Goal: Task Accomplishment & Management: Manage account settings

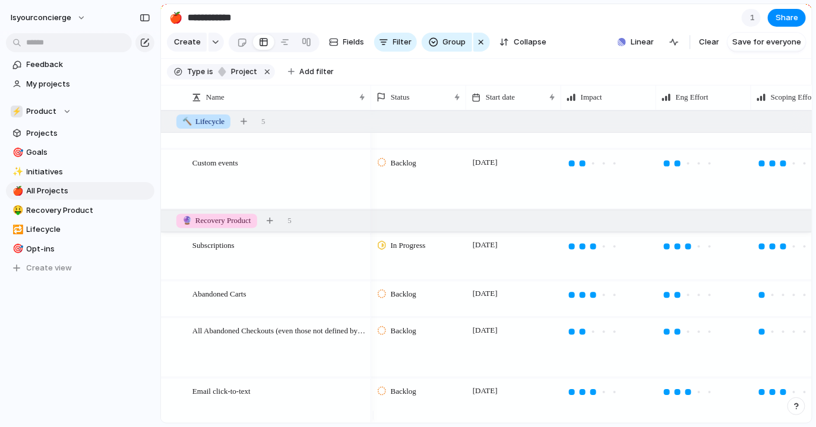
scroll to position [202, 0]
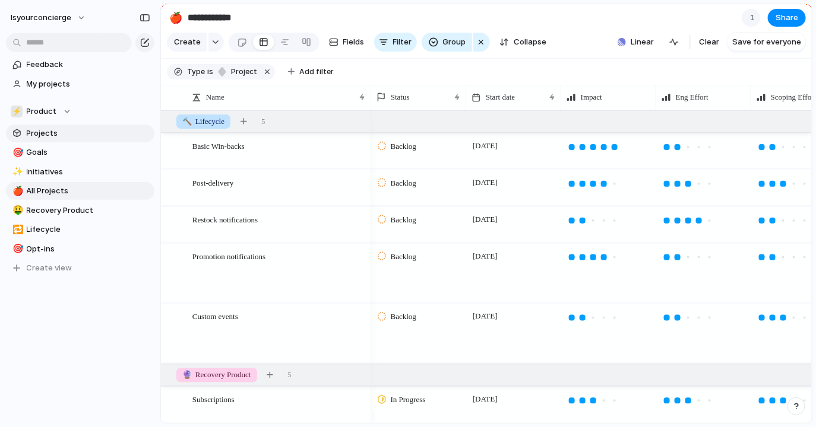
click at [76, 134] on span "Projects" at bounding box center [88, 134] width 123 height 12
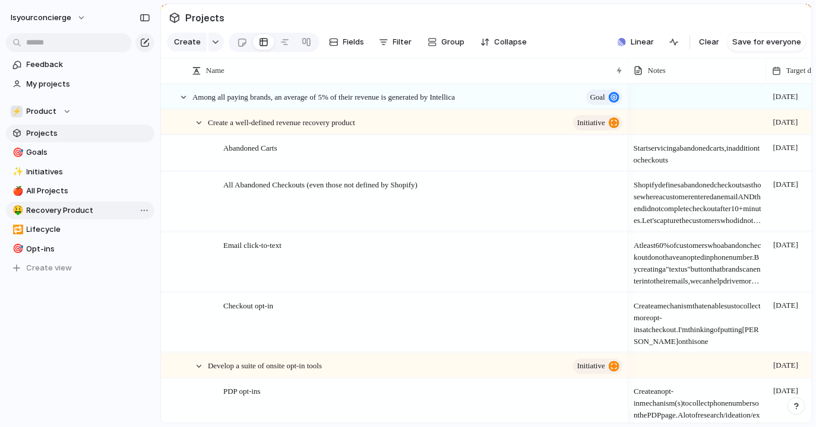
click at [74, 208] on span "Recovery Product" at bounding box center [88, 211] width 123 height 12
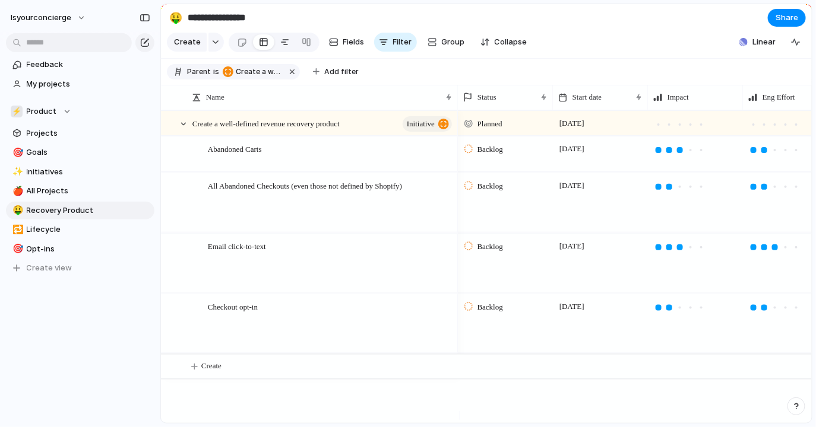
click at [280, 46] on div at bounding box center [284, 42] width 9 height 19
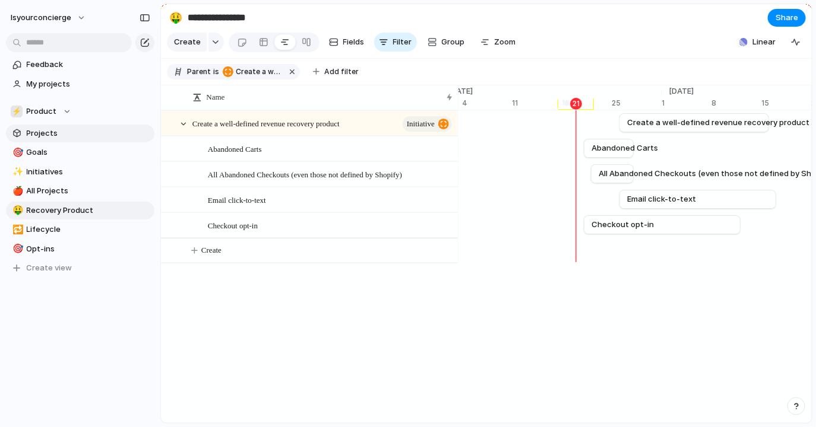
click at [59, 140] on link "Projects" at bounding box center [80, 134] width 148 height 18
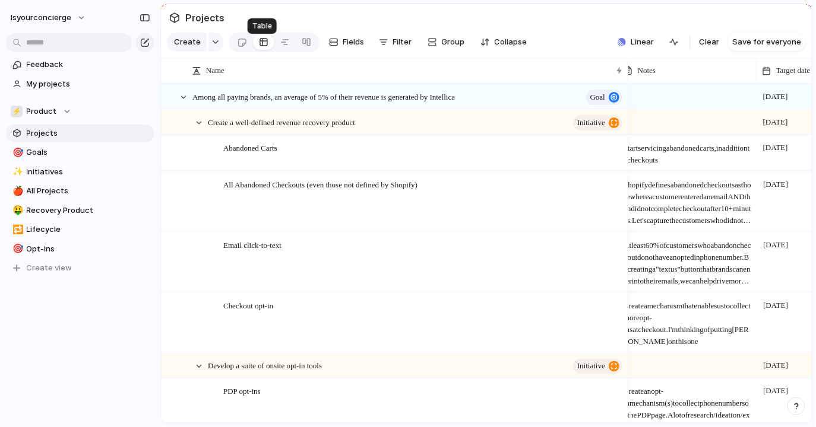
click at [270, 40] on link at bounding box center [263, 42] width 21 height 19
click at [280, 42] on div at bounding box center [284, 42] width 9 height 19
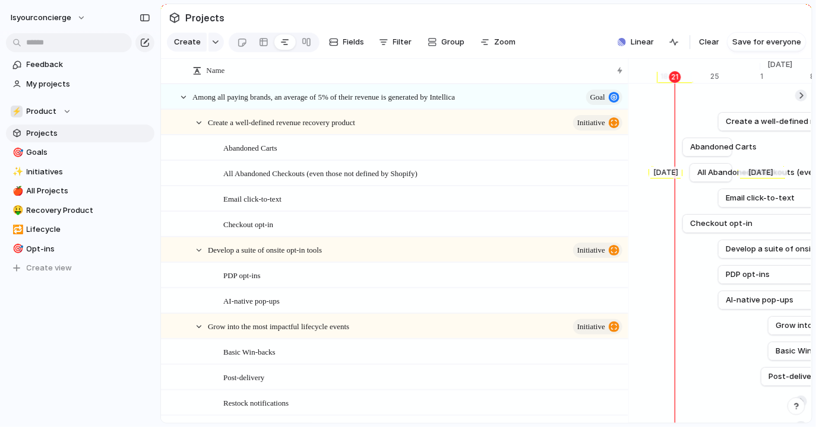
scroll to position [0, 7899]
click at [68, 189] on span "All Projects" at bounding box center [88, 191] width 123 height 12
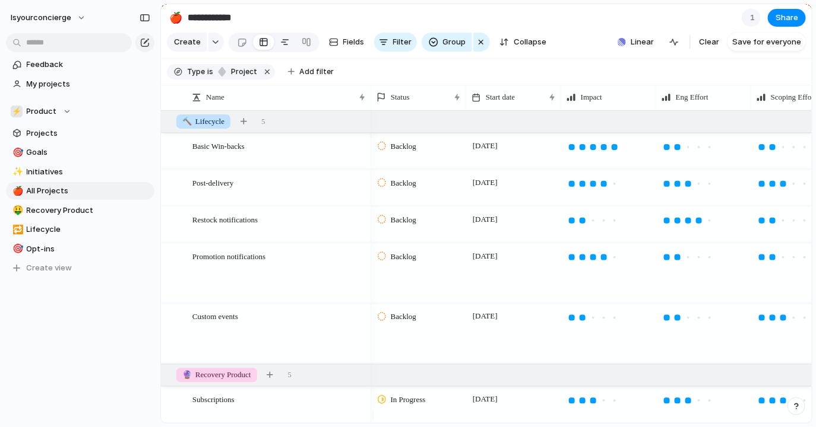
click at [280, 49] on div at bounding box center [284, 42] width 9 height 19
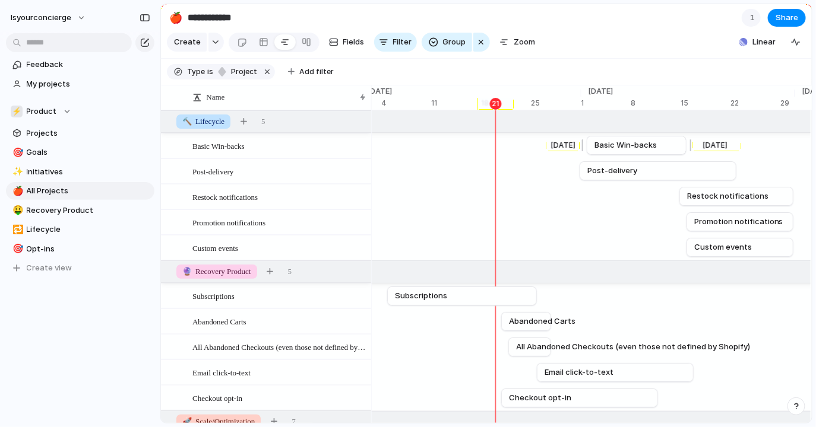
scroll to position [0, 7820]
drag, startPoint x: 587, startPoint y: 154, endPoint x: 506, endPoint y: 155, distance: 80.8
click at [506, 155] on div at bounding box center [505, 145] width 14 height 19
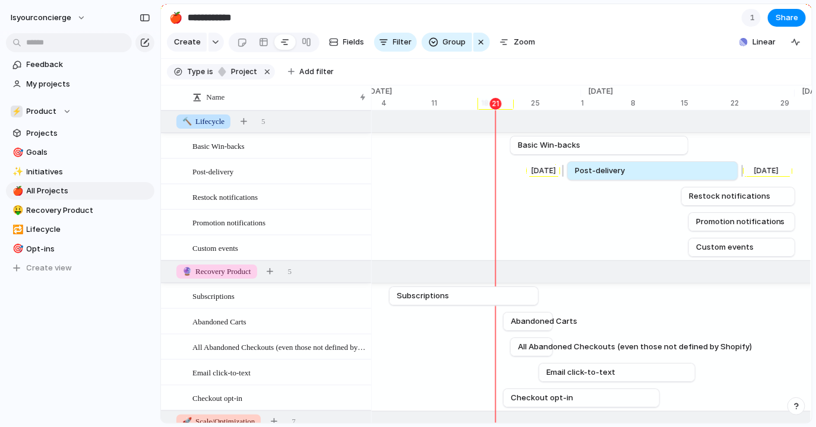
drag, startPoint x: 579, startPoint y: 178, endPoint x: 565, endPoint y: 178, distance: 14.3
click at [565, 178] on div at bounding box center [565, 170] width 14 height 19
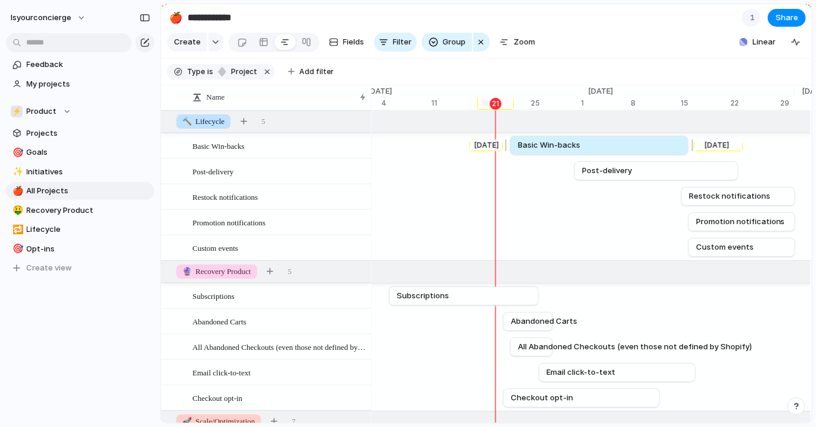
click at [539, 151] on span "Basic Win-backs" at bounding box center [549, 146] width 62 height 12
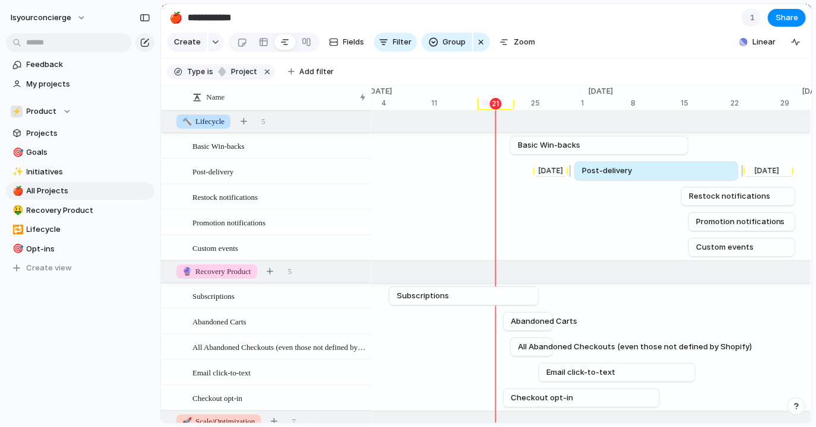
click at [578, 171] on div at bounding box center [572, 170] width 14 height 19
drag, startPoint x: 571, startPoint y: 175, endPoint x: 555, endPoint y: 174, distance: 16.1
click at [555, 174] on div at bounding box center [556, 170] width 14 height 19
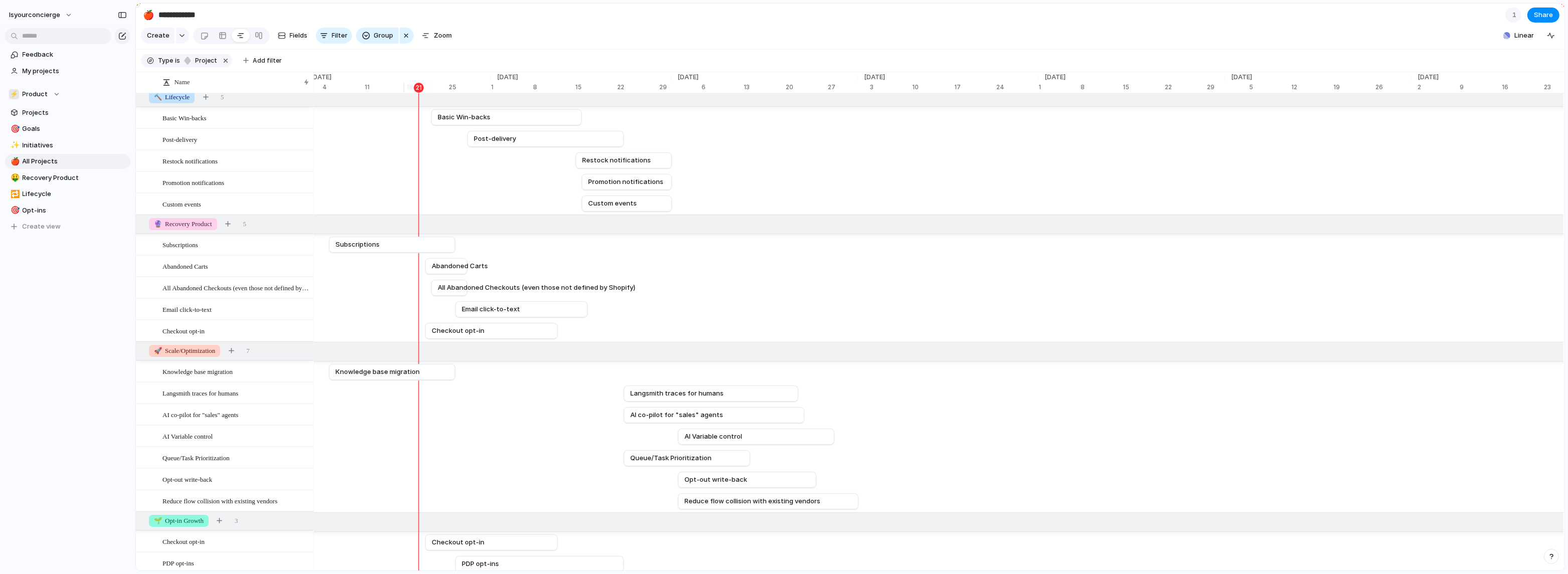
scroll to position [0, 0]
click at [290, 35] on span "Fields" at bounding box center [298, 35] width 18 height 10
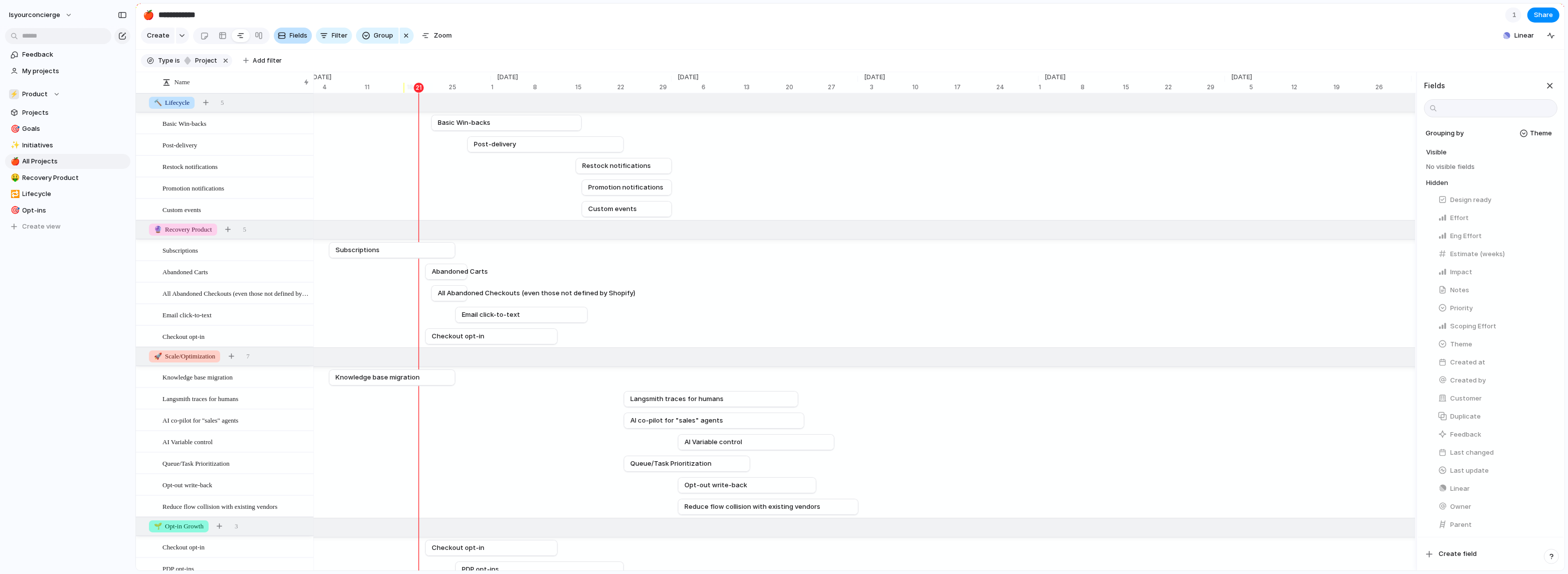
click at [285, 41] on button "Fields" at bounding box center [292, 35] width 38 height 16
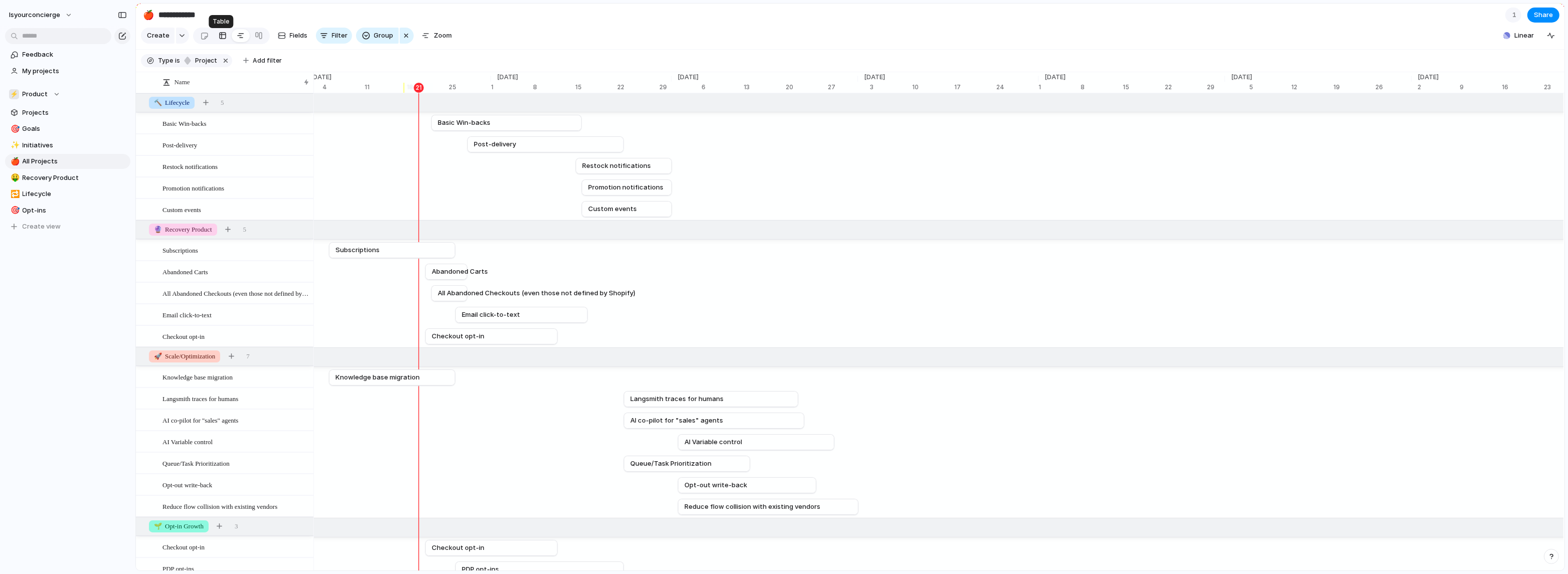
click at [223, 40] on div at bounding box center [222, 35] width 8 height 16
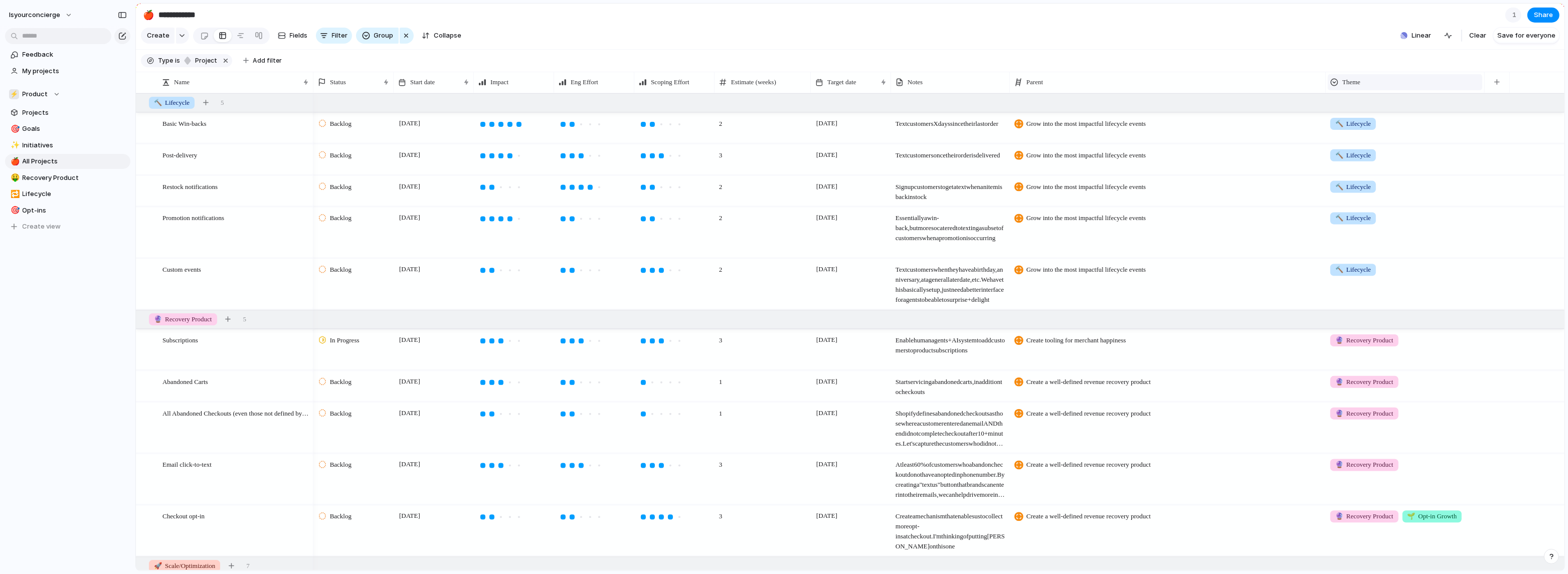
click at [688, 87] on div "Theme" at bounding box center [1404, 82] width 149 height 10
click at [688, 109] on li "Modify" at bounding box center [1366, 111] width 73 height 16
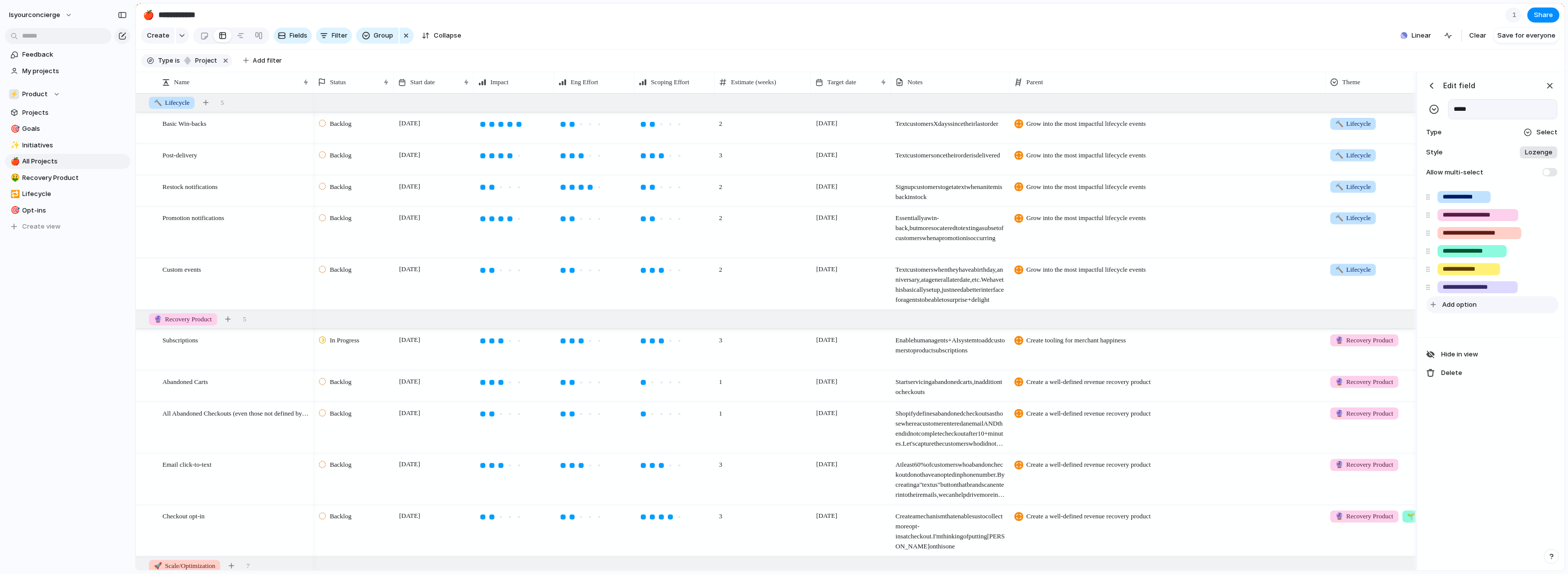
click at [688, 313] on button "Add option" at bounding box center [1492, 305] width 132 height 17
click at [688, 154] on span "Lozenge" at bounding box center [1538, 153] width 28 height 10
click at [688, 155] on div "******* *** Plain" at bounding box center [784, 287] width 1568 height 574
click at [688, 310] on span "Add option" at bounding box center [1459, 305] width 35 height 10
type input "*******"
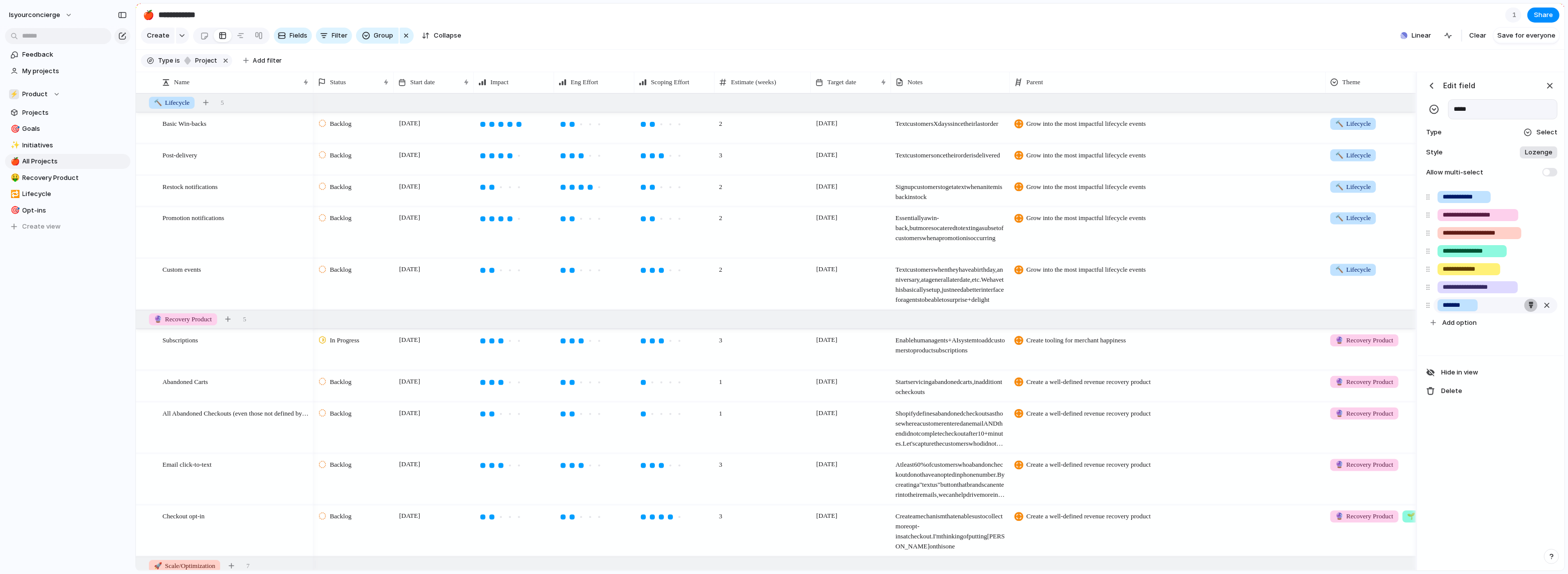
click at [688, 308] on div "button" at bounding box center [1531, 305] width 7 height 7
click at [688, 329] on button "button" at bounding box center [1489, 334] width 13 height 13
click at [688, 72] on div at bounding box center [784, 287] width 1568 height 574
click at [688, 90] on div "button" at bounding box center [1549, 85] width 11 height 11
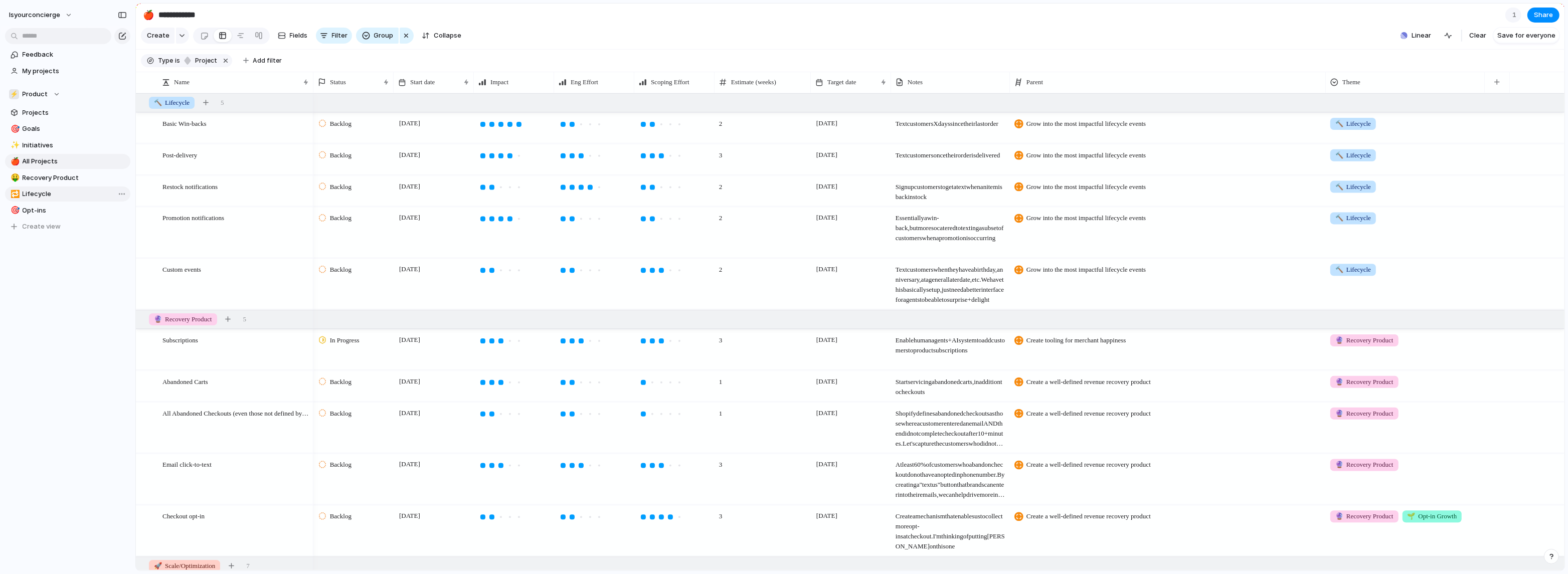
scroll to position [2, 0]
click at [241, 41] on div at bounding box center [240, 35] width 8 height 16
click at [236, 40] on div at bounding box center [240, 35] width 8 height 16
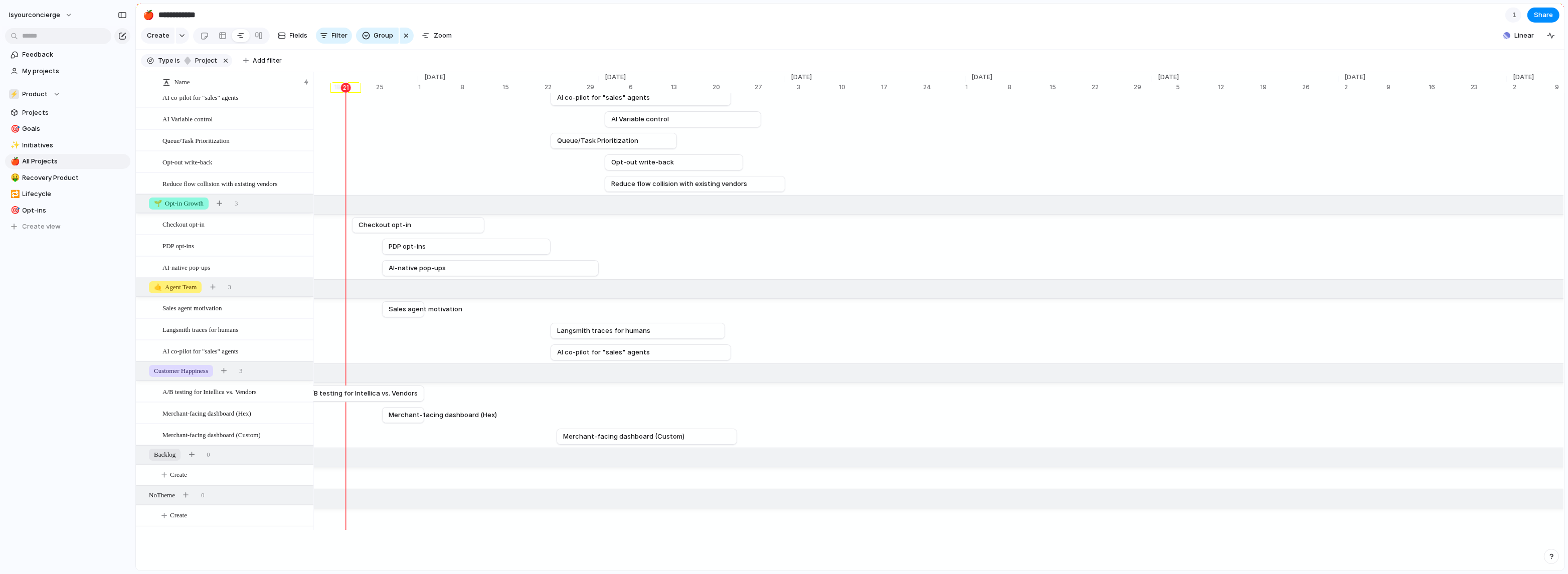
scroll to position [0, 0]
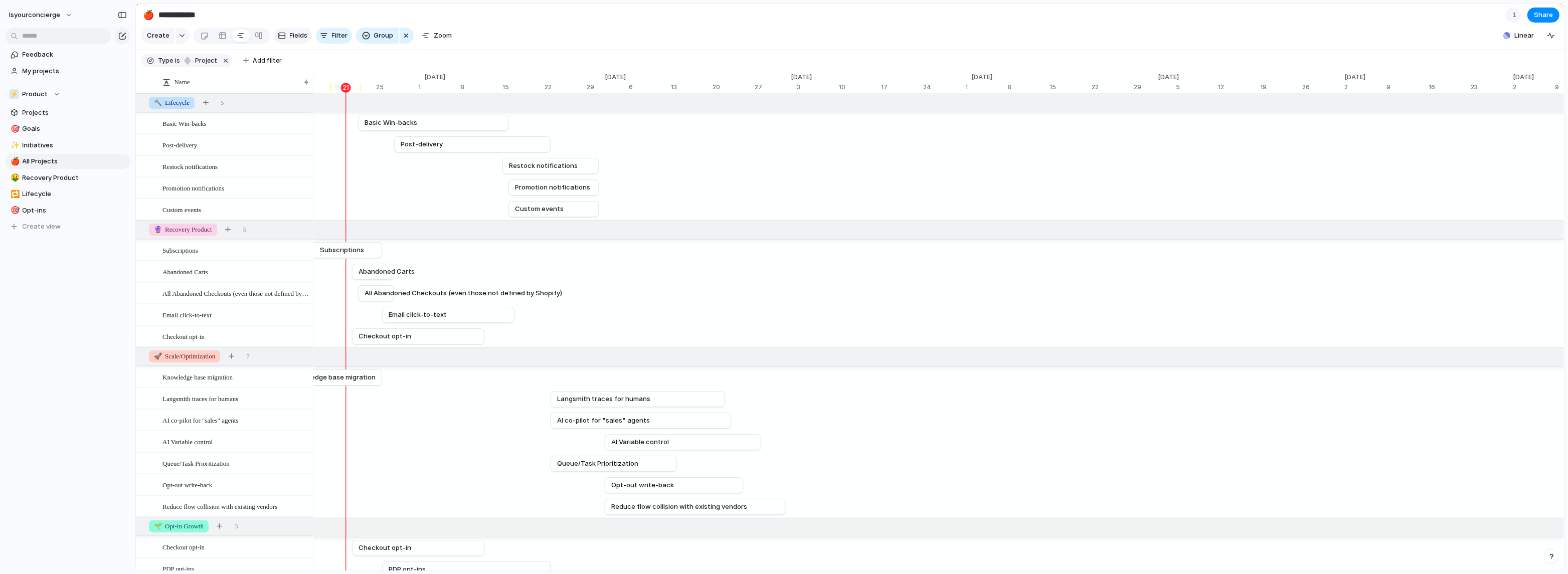
click at [290, 39] on span "Fields" at bounding box center [298, 35] width 18 height 10
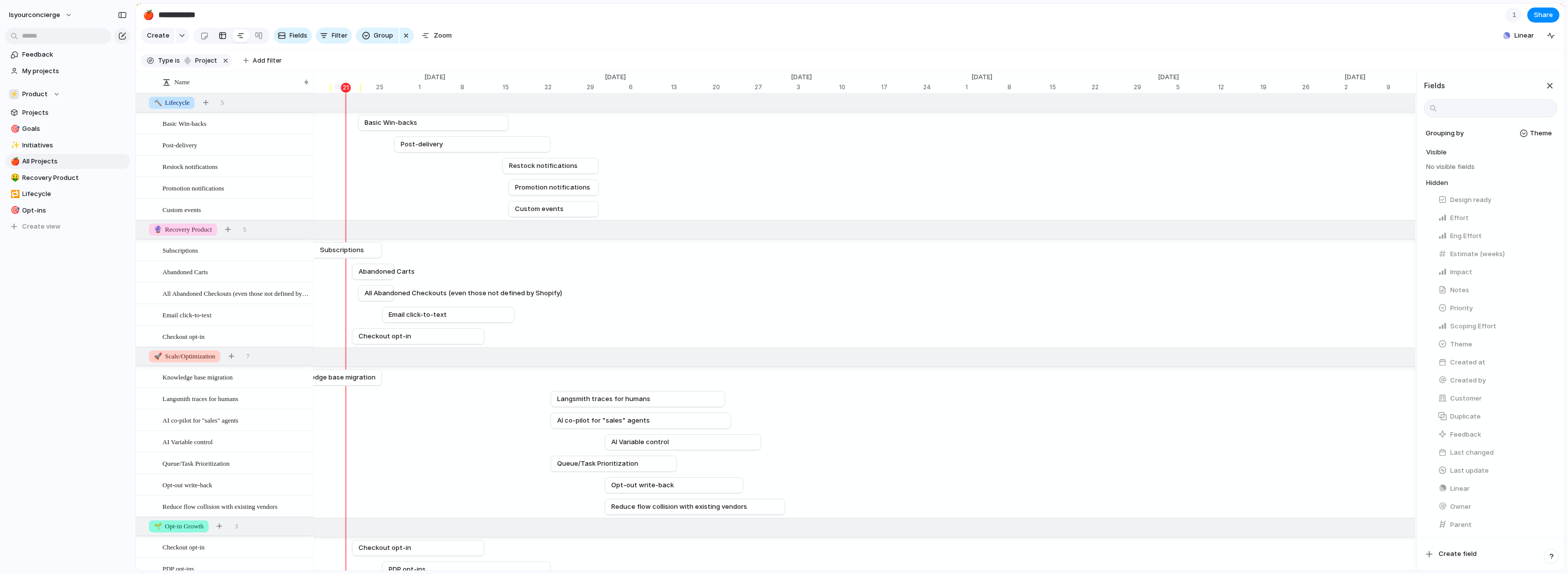
click at [222, 34] on div at bounding box center [222, 35] width 8 height 16
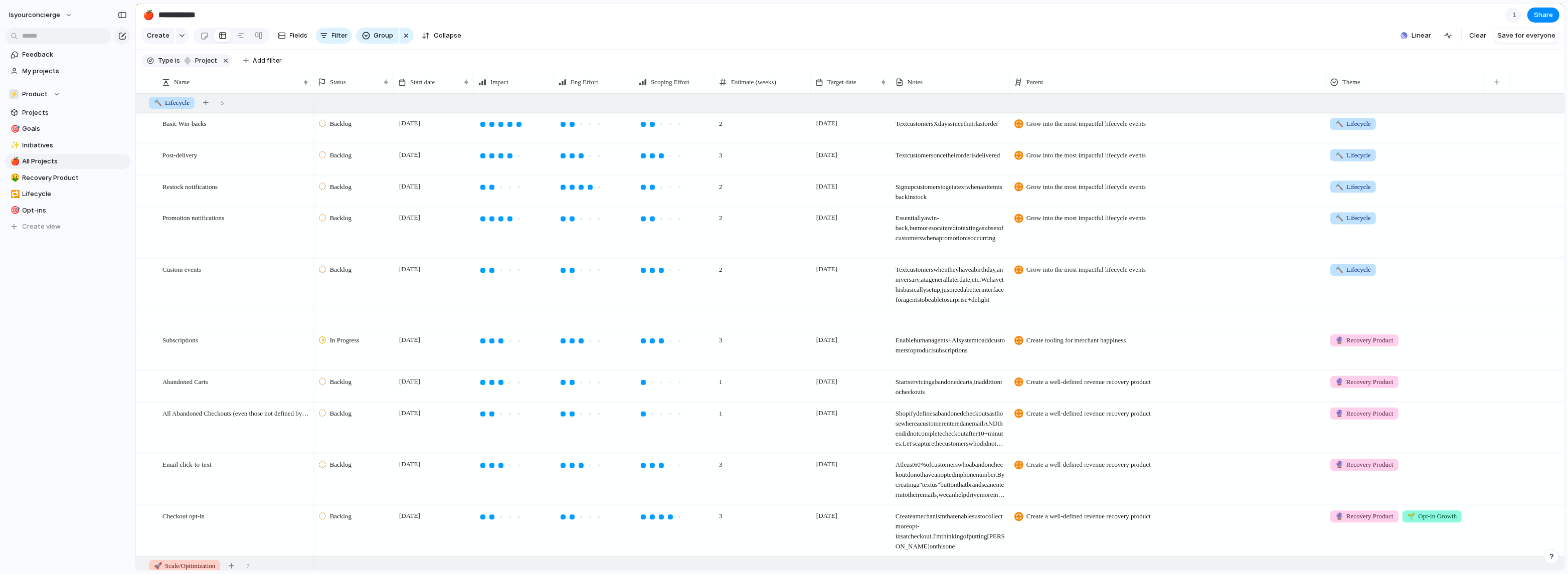
scroll to position [844, 0]
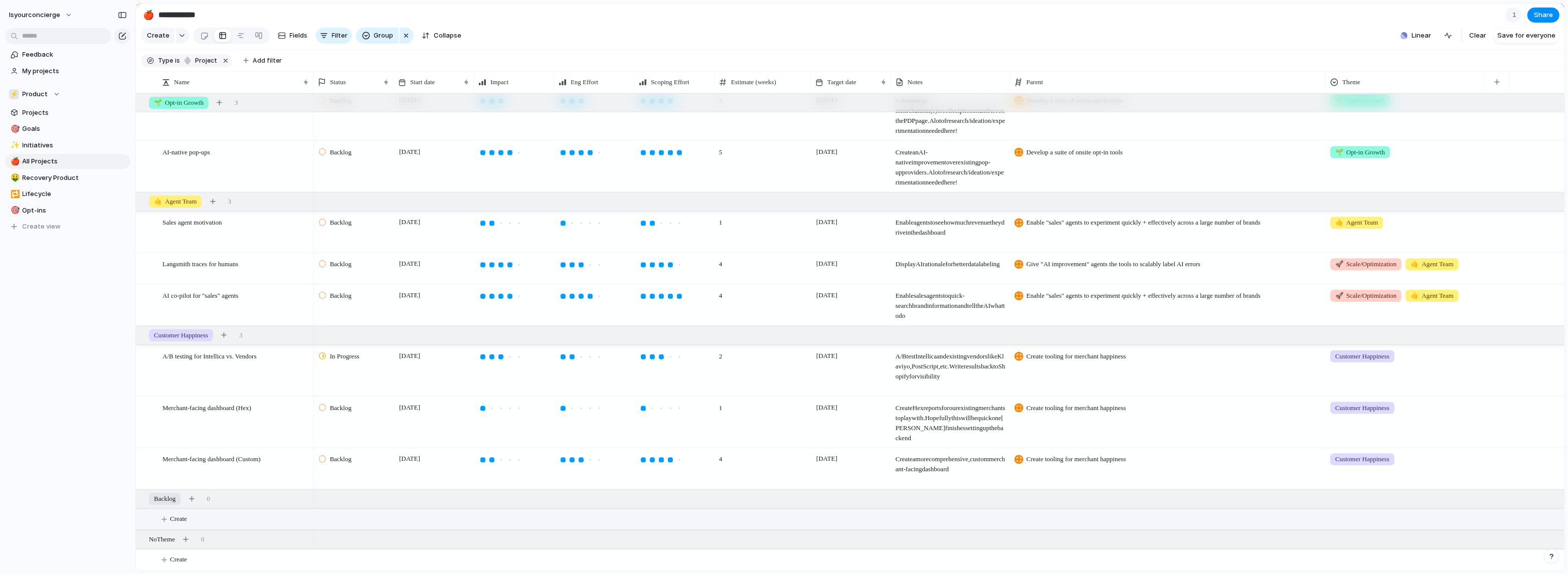
click at [183, 360] on span "Create" at bounding box center [178, 519] width 17 height 10
type textarea "**********"
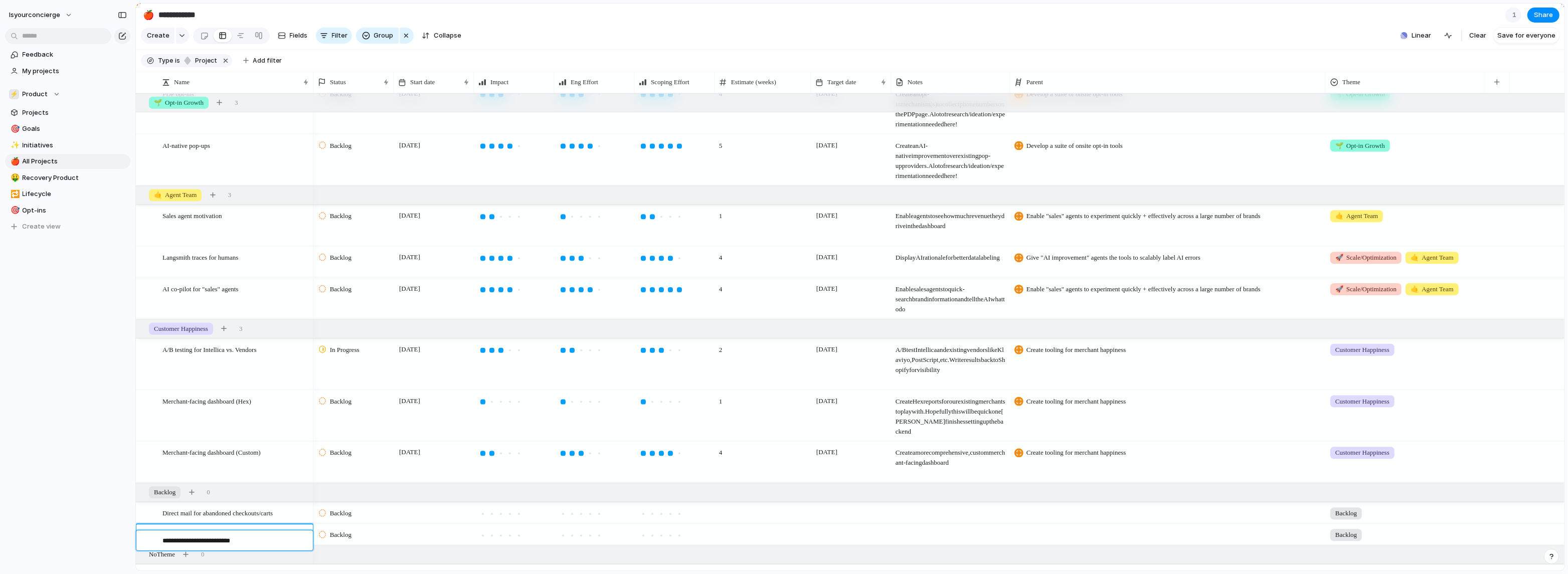
type textarea "**********"
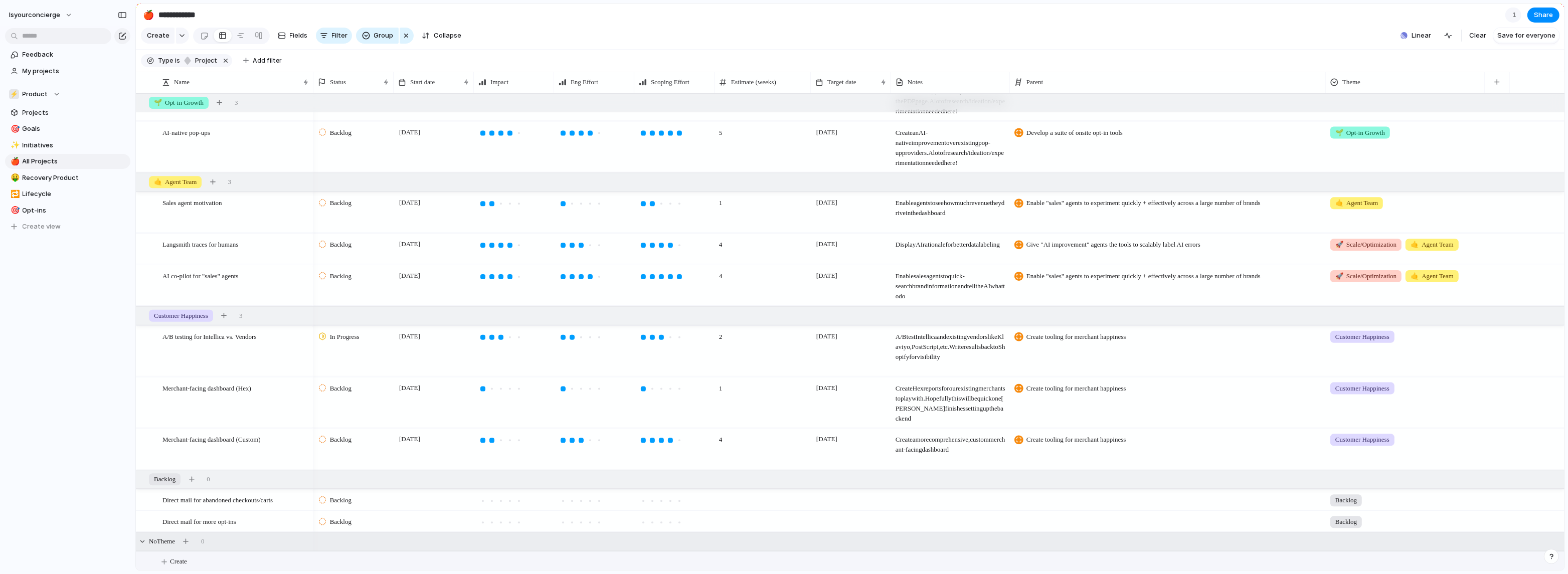
scroll to position [865, 0]
click at [509, 360] on div at bounding box center [510, 499] width 5 height 5
click at [507, 360] on div at bounding box center [510, 520] width 5 height 5
click at [501, 360] on div at bounding box center [501, 499] width 5 height 5
click at [493, 360] on div at bounding box center [491, 520] width 5 height 5
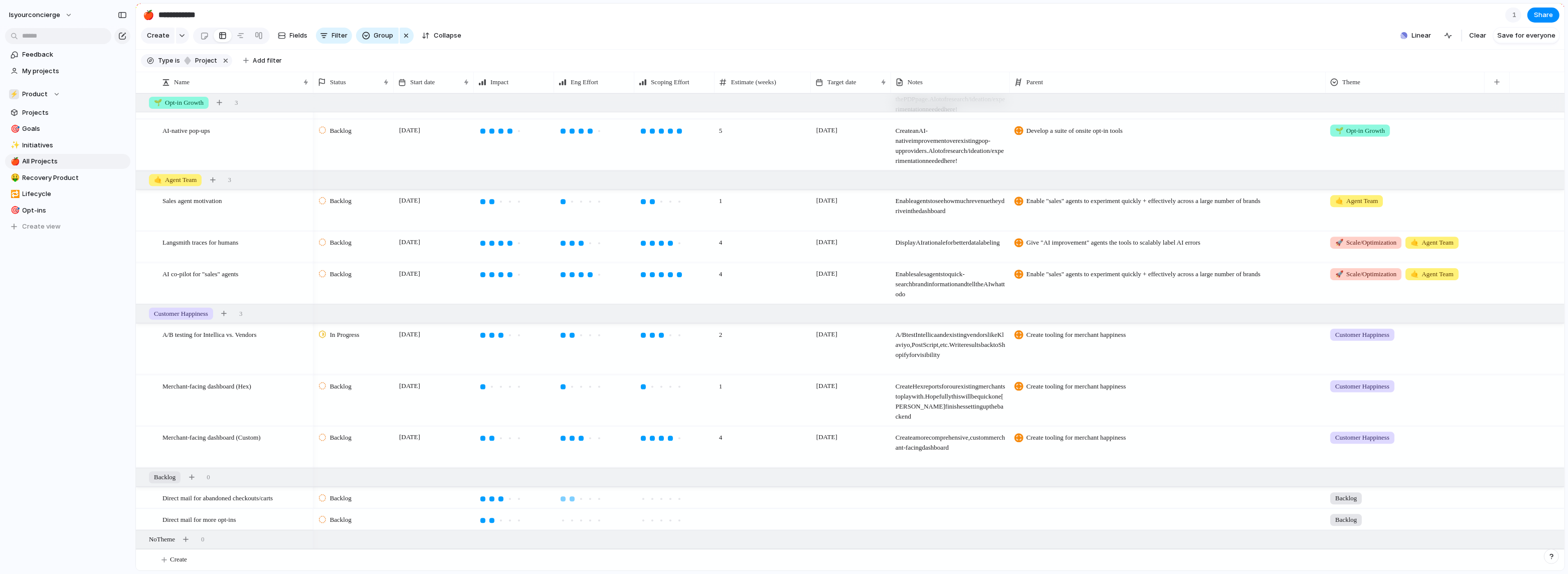
click at [567, 360] on div at bounding box center [572, 498] width 9 height 9
click at [571, 360] on div at bounding box center [594, 518] width 79 height 19
click at [571, 360] on div at bounding box center [572, 520] width 5 height 5
click at [659, 360] on div at bounding box center [661, 499] width 5 height 5
click at [662, 360] on div at bounding box center [661, 520] width 9 height 9
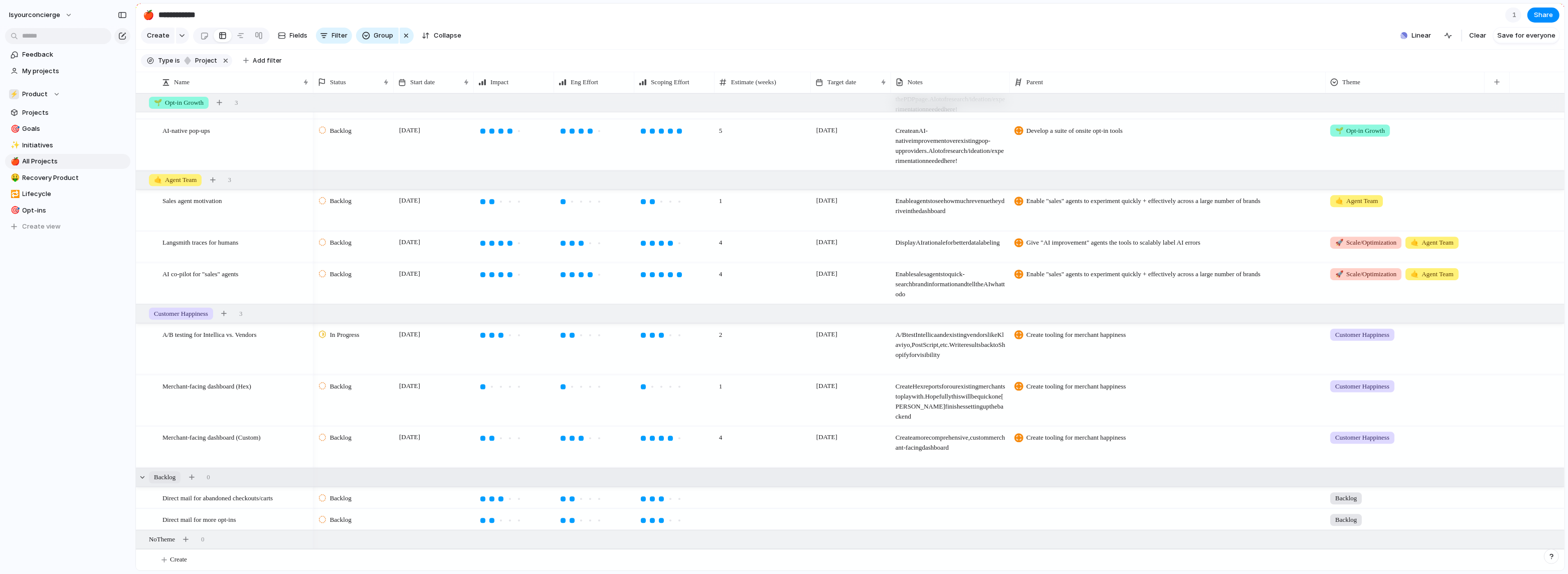
click at [688, 360] on div "Backlog 0" at bounding box center [851, 477] width 1430 height 18
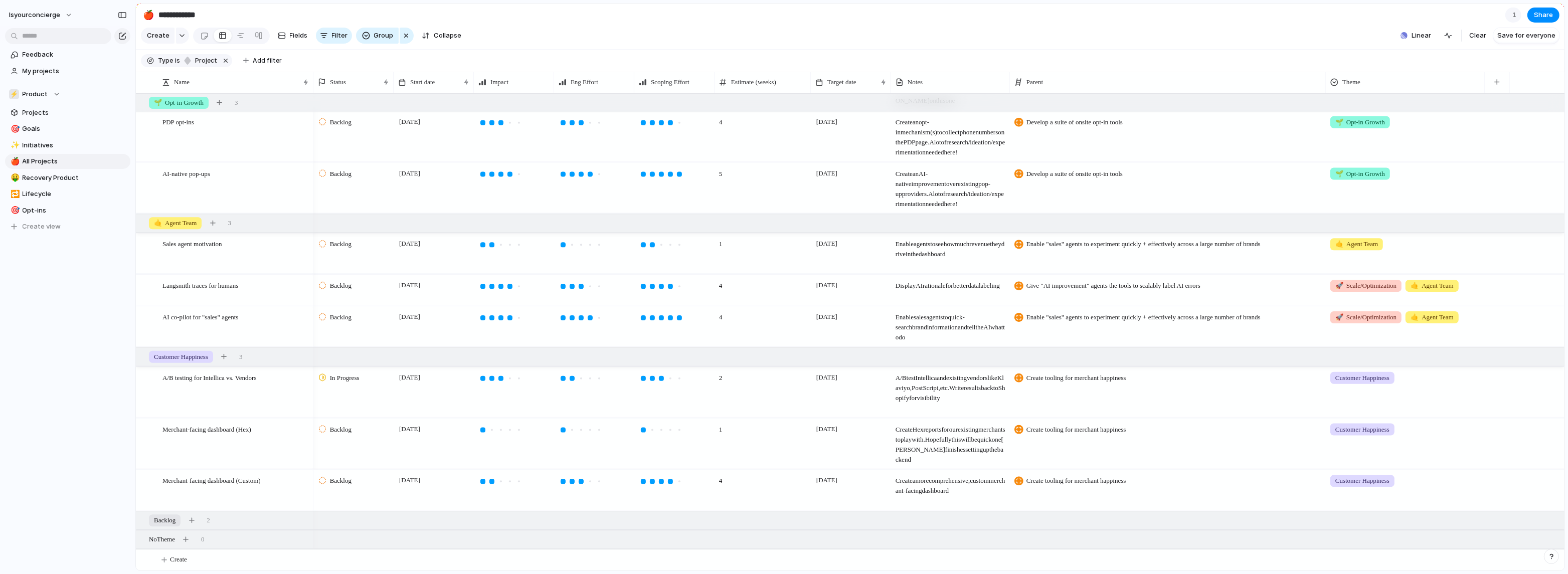
click at [688, 360] on div "4" at bounding box center [762, 490] width 96 height 41
click at [688, 360] on div "Backlog 2" at bounding box center [851, 520] width 1430 height 18
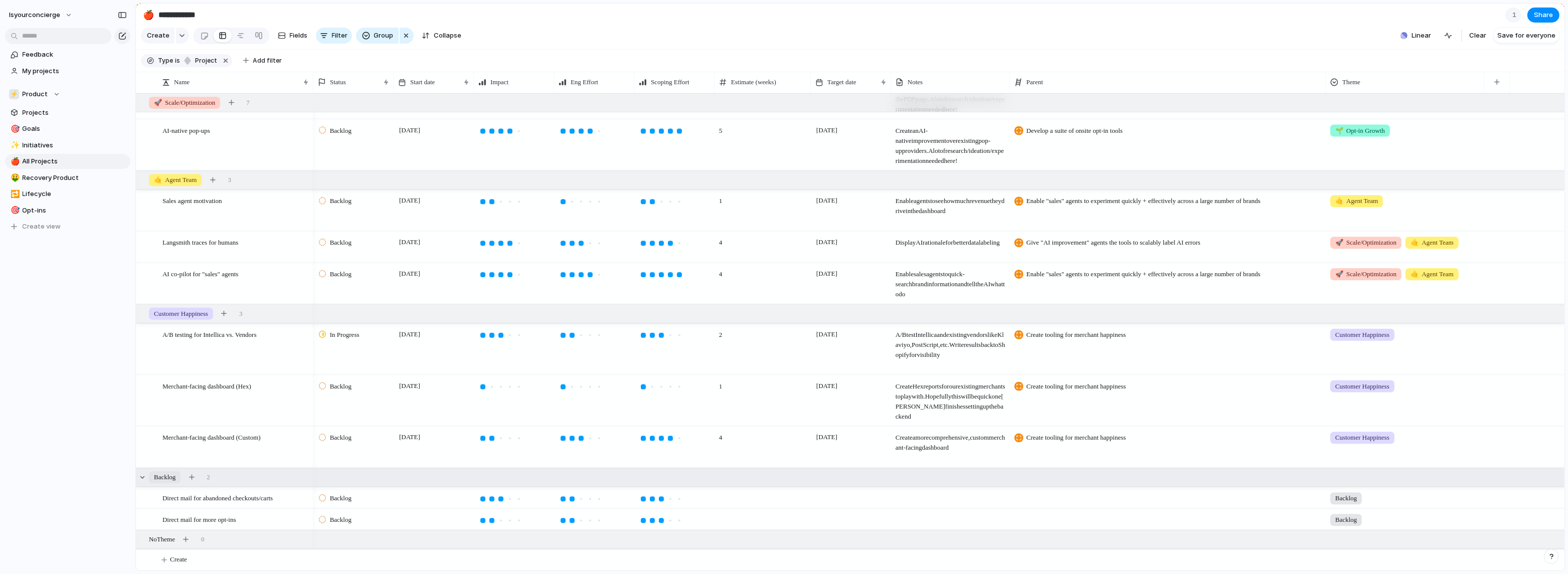
scroll to position [0, 0]
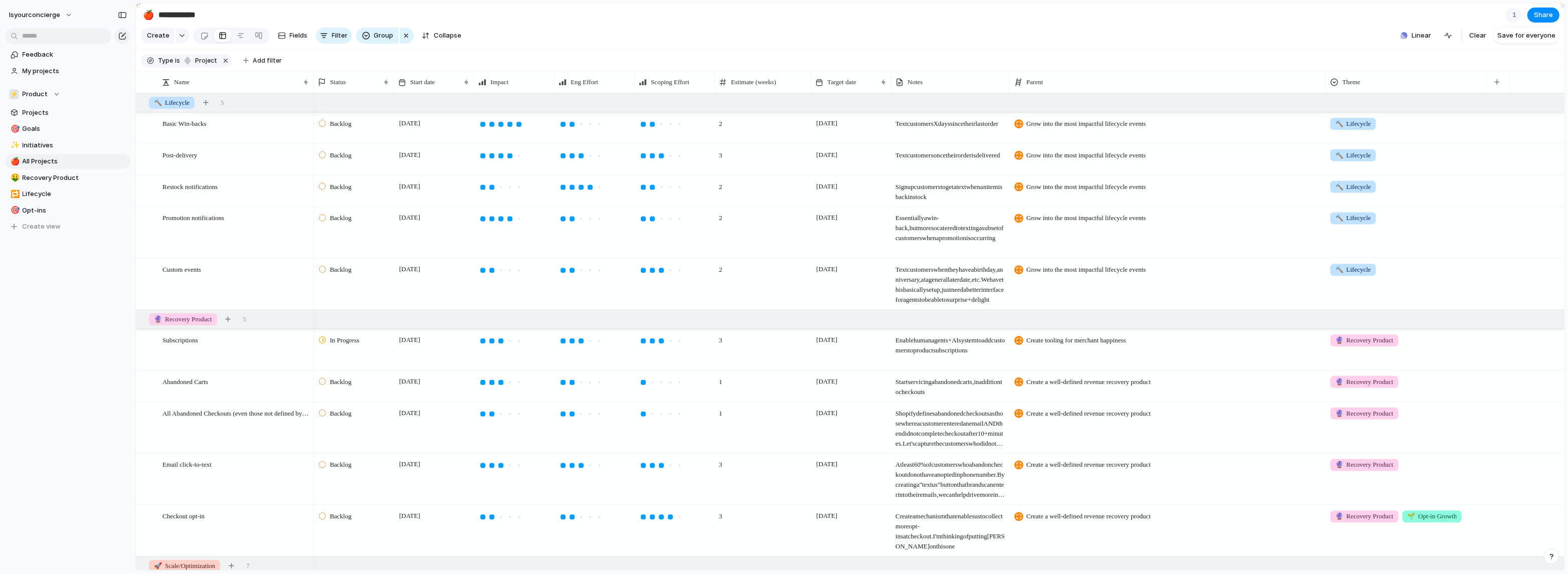
click at [688, 192] on div "🔨 Lifecycle" at bounding box center [1404, 184] width 158 height 17
click at [688, 196] on div "🔨 Lifecycle 🔮 Recovery Product 🚀 Scale/Optimization 🌱 Opt-in Growth 🤙 Agent Tea…" at bounding box center [784, 287] width 1568 height 574
click at [688, 192] on span "🔨 Lifecycle" at bounding box center [1353, 187] width 35 height 10
click at [688, 235] on div at bounding box center [1336, 234] width 18 height 18
click at [688, 336] on div at bounding box center [1336, 336] width 18 height 18
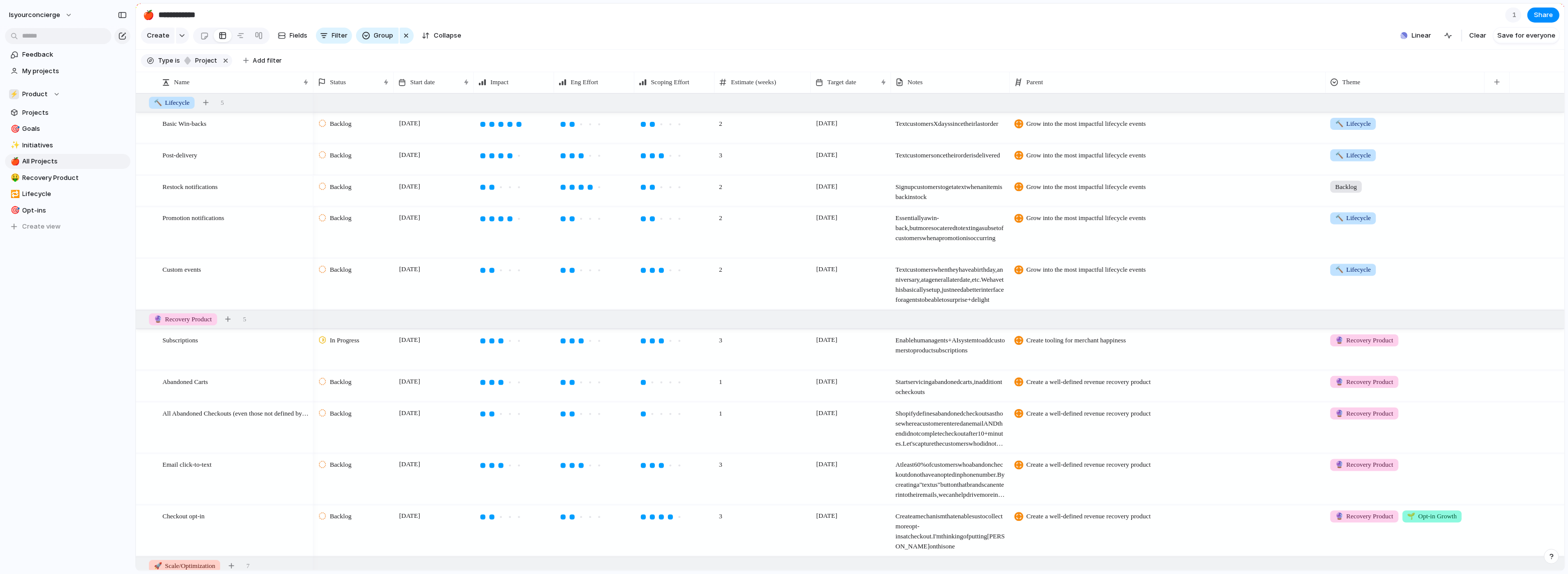
click at [688, 207] on div "🔨 Lifecycle 🔮 Recovery Product 🚀 Scale/Optimization 🌱 Opt-in Growth 🤙 Agent Tea…" at bounding box center [784, 287] width 1568 height 574
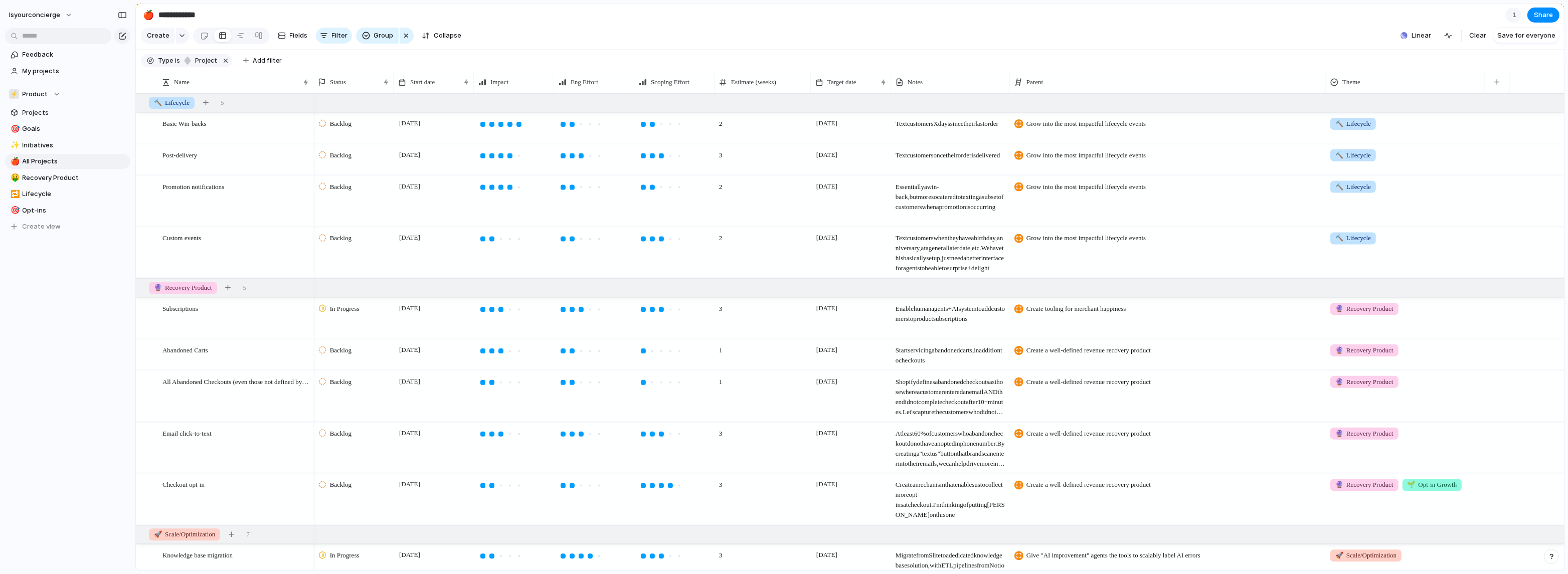
click at [688, 218] on div "🔨 Lifecycle" at bounding box center [1405, 201] width 159 height 51
click at [688, 197] on div "🔨 Lifecycle 🔮 Recovery Product 🚀 Scale/Optimization 🌱 Opt-in Growth 🤙 Agent Tea…" at bounding box center [784, 287] width 1568 height 574
click at [688, 264] on div "🔨 Lifecycle" at bounding box center [1405, 252] width 159 height 51
click at [688, 360] on div "Backlog" at bounding box center [1362, 388] width 35 height 12
click at [688, 243] on span "🔨 Lifecycle" at bounding box center [1353, 238] width 35 height 10
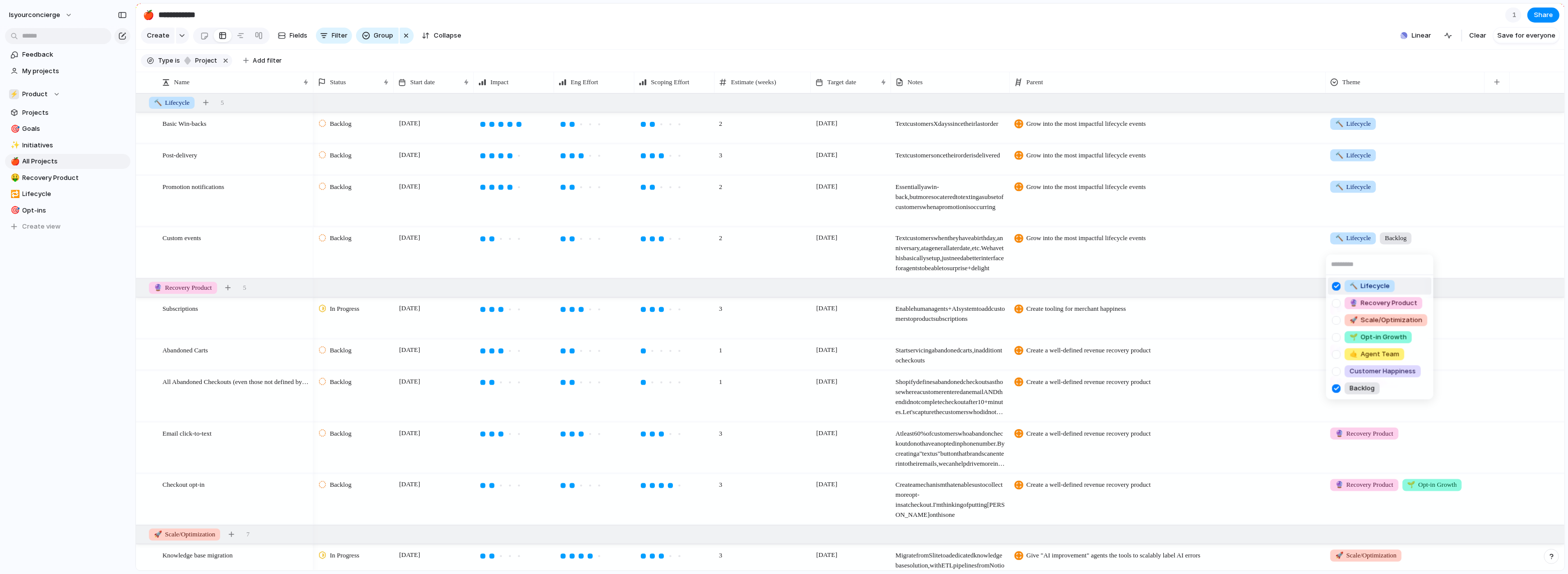
click at [688, 287] on div at bounding box center [1336, 285] width 18 height 18
click at [688, 58] on div "🔨 Lifecycle 🔮 Recovery Product 🚀 Scale/Optimization 🌱 Opt-in Growth 🤙 Agent Tea…" at bounding box center [784, 287] width 1568 height 574
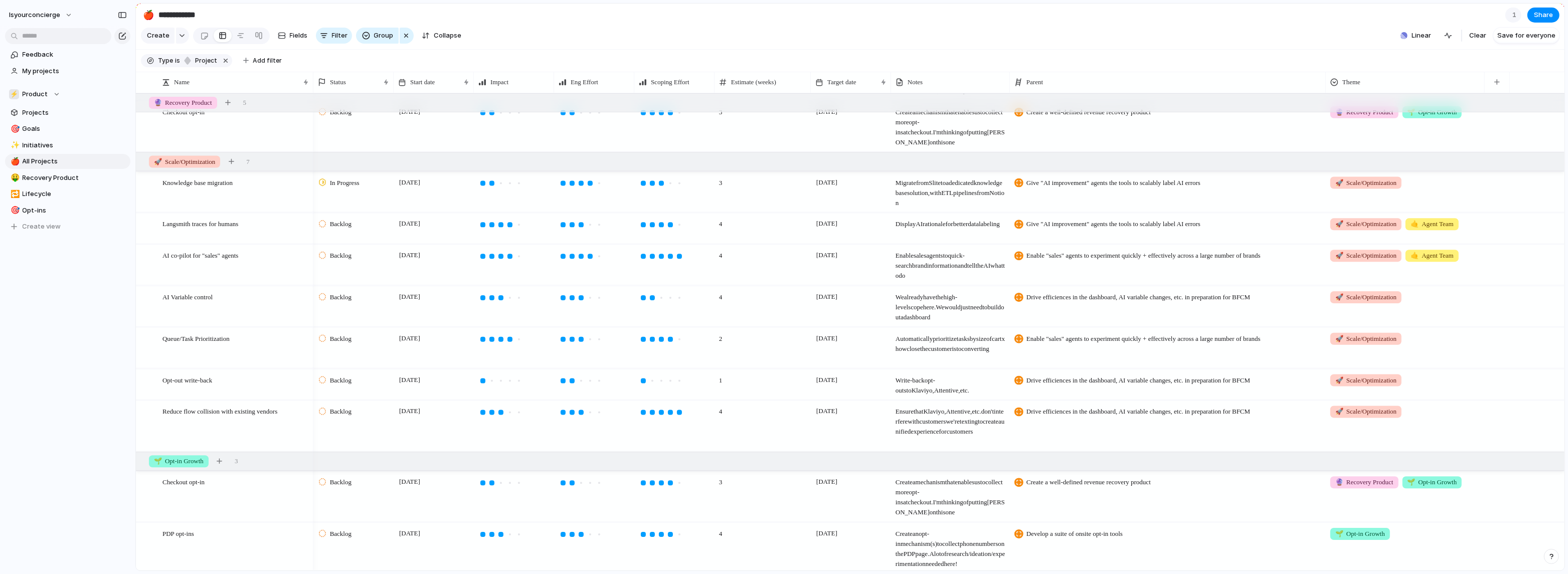
scroll to position [510, 0]
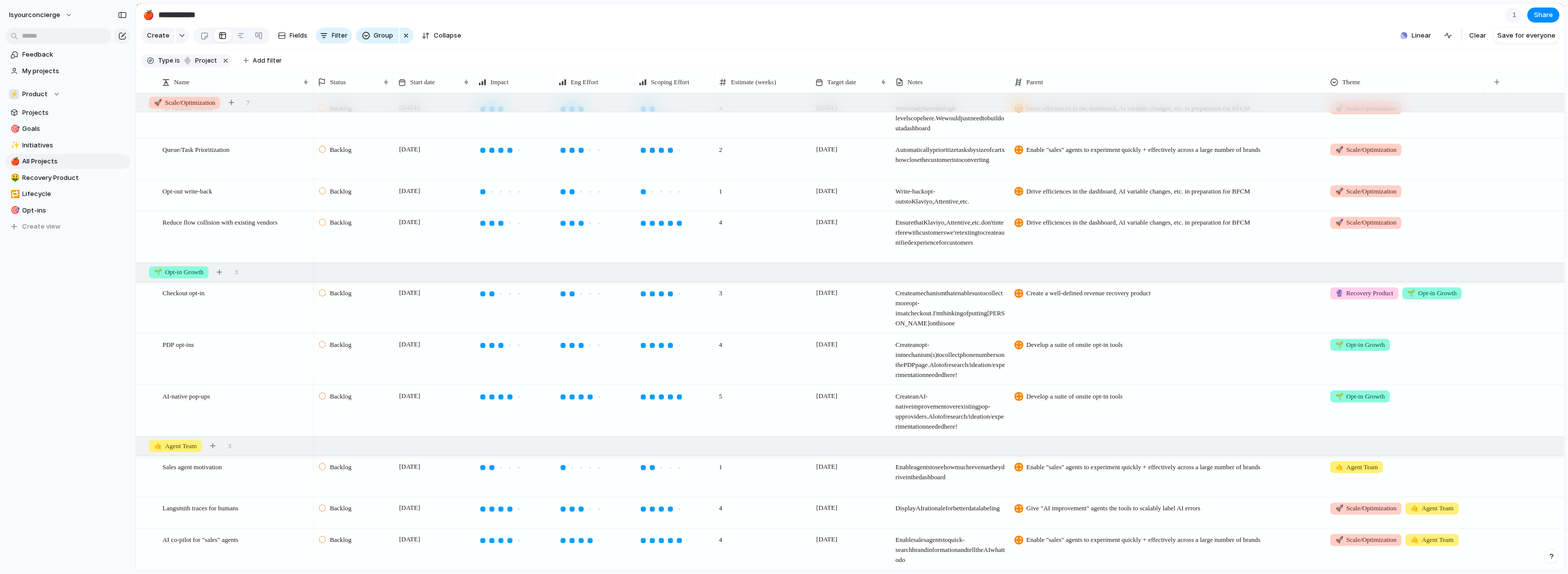
click at [688, 360] on span "🌱 Opt-in Growth" at bounding box center [1359, 396] width 50 height 10
drag, startPoint x: 1381, startPoint y: 544, endPoint x: 1377, endPoint y: 506, distance: 38.2
click at [688, 360] on li "Backlog" at bounding box center [1380, 546] width 103 height 17
click at [688, 360] on span "Backlog" at bounding box center [1410, 396] width 22 height 10
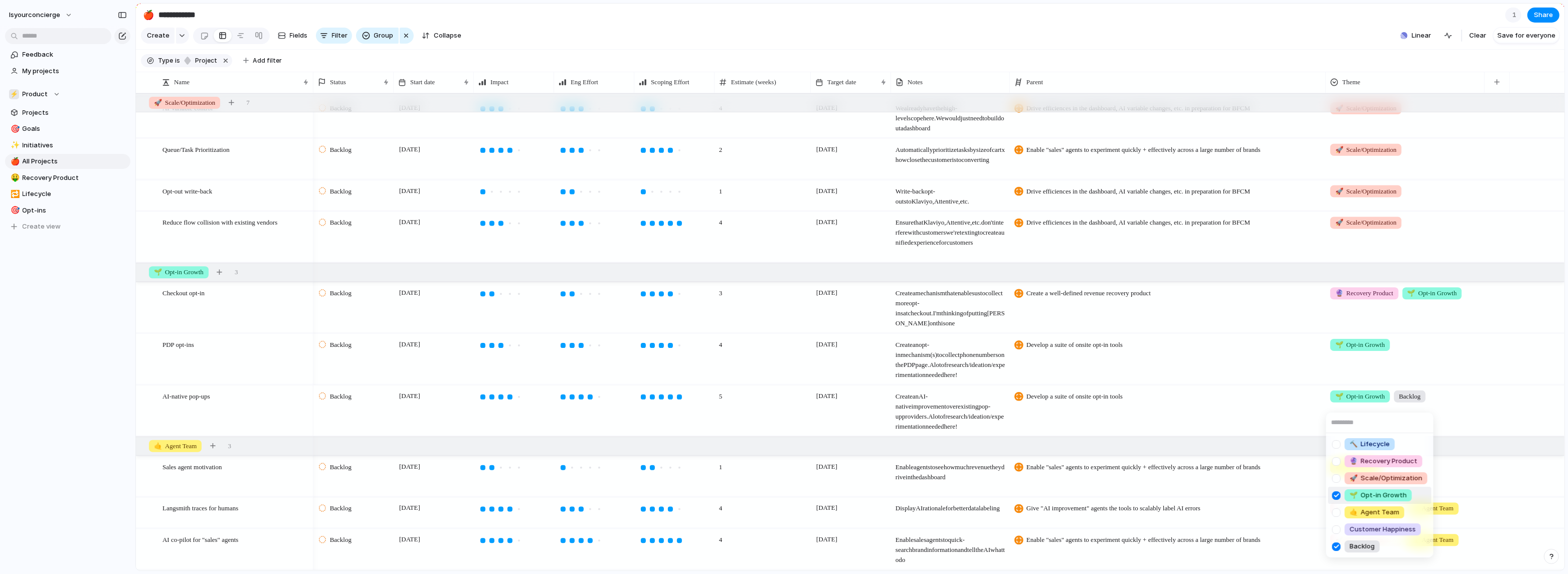
click at [688, 360] on div "🌱 Opt-in Growth" at bounding box center [1378, 495] width 68 height 12
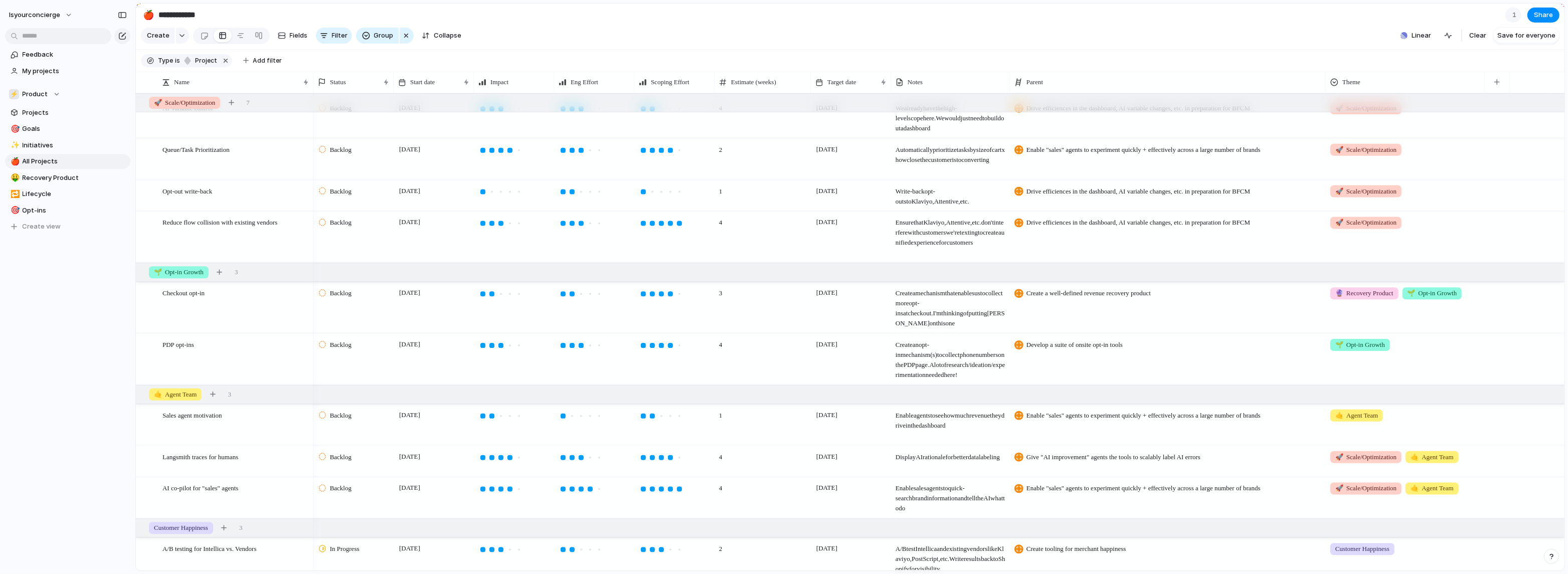
scroll to position [865, 0]
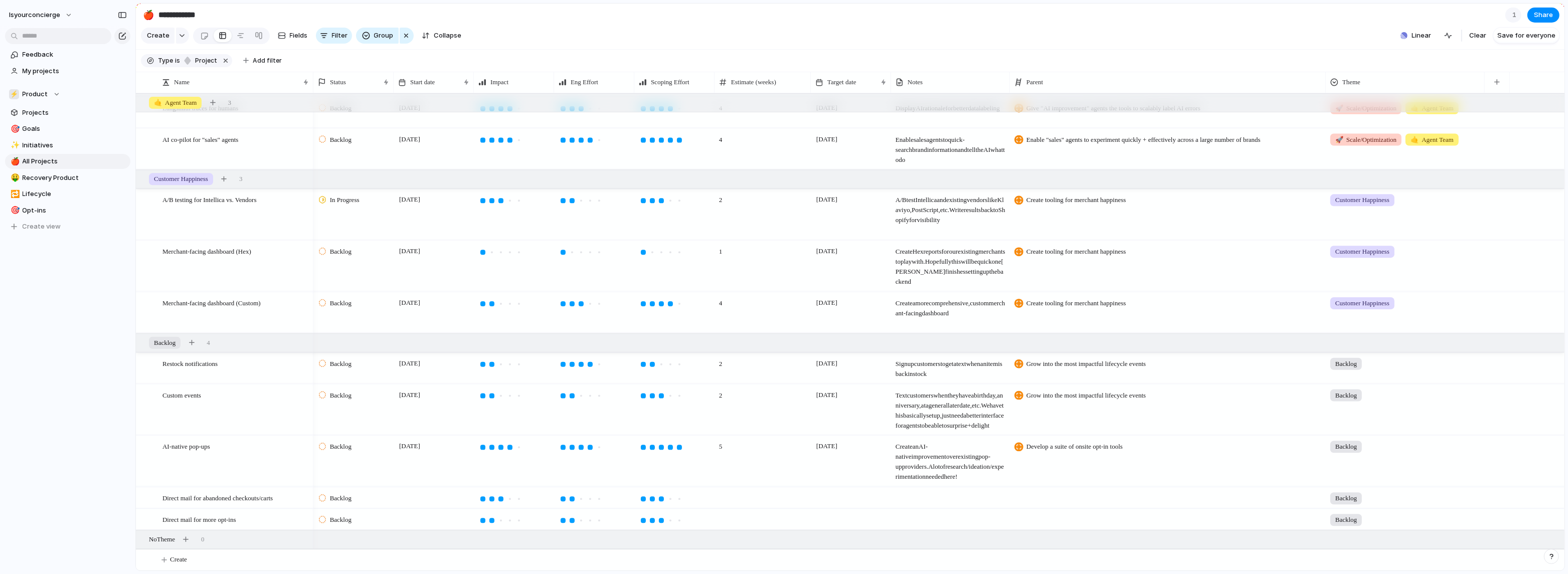
click at [688, 360] on div "Backlog" at bounding box center [1404, 445] width 158 height 17
click at [688, 360] on span "🌱 Opt-in Growth" at bounding box center [1378, 509] width 57 height 10
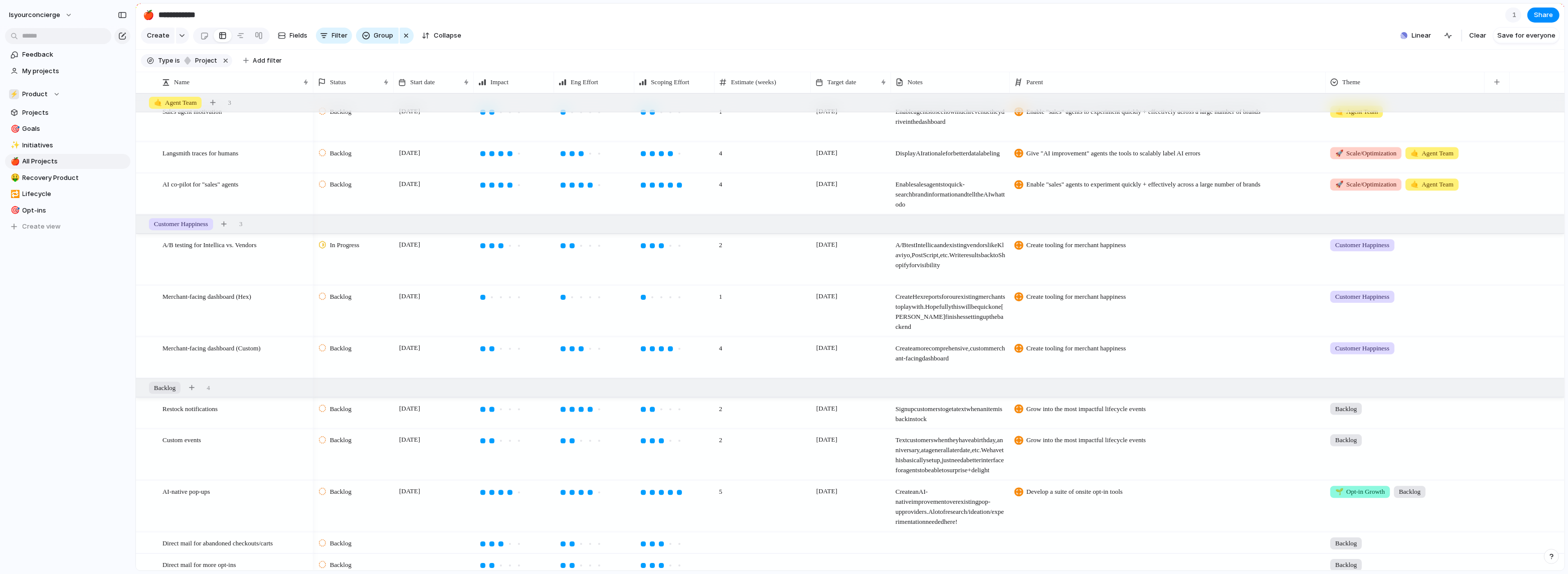
click at [688, 360] on span "🌱 Opt-in Growth" at bounding box center [1359, 492] width 50 height 10
click at [688, 360] on div "🌱 Opt-in Growth" at bounding box center [1378, 509] width 68 height 12
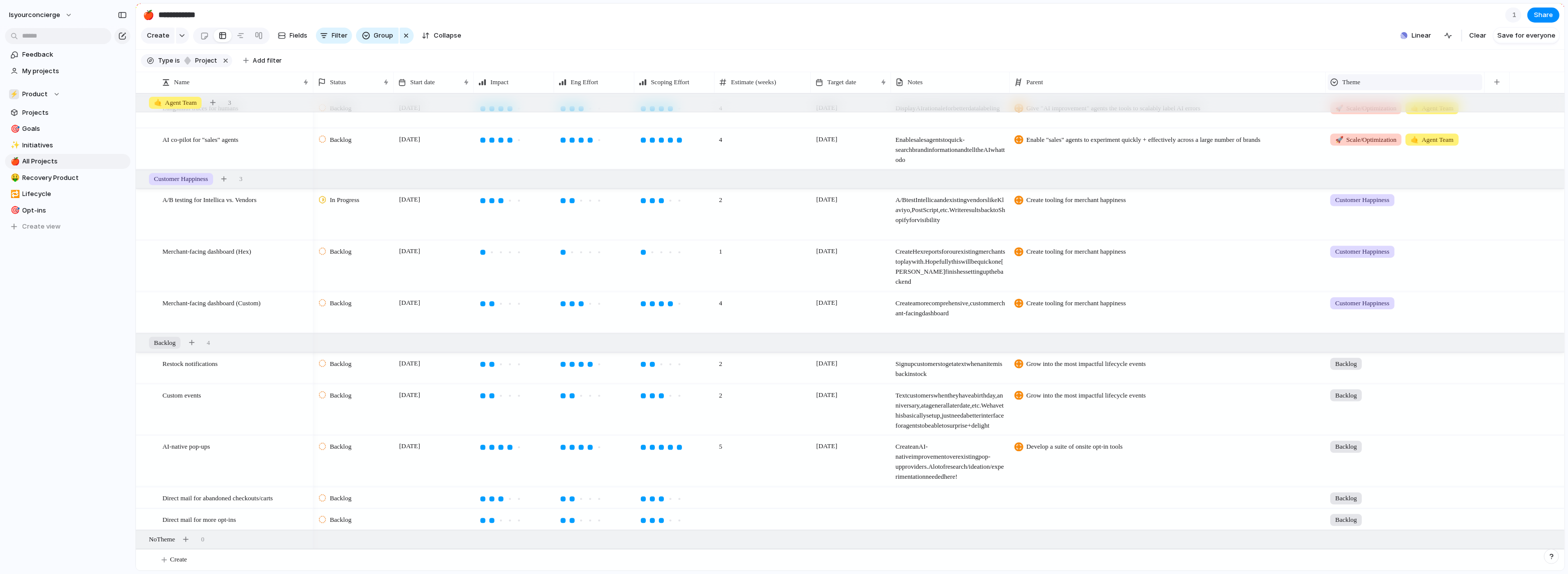
click at [688, 84] on div "Theme" at bounding box center [1404, 82] width 149 height 10
click at [688, 105] on li "Modify" at bounding box center [1366, 111] width 73 height 16
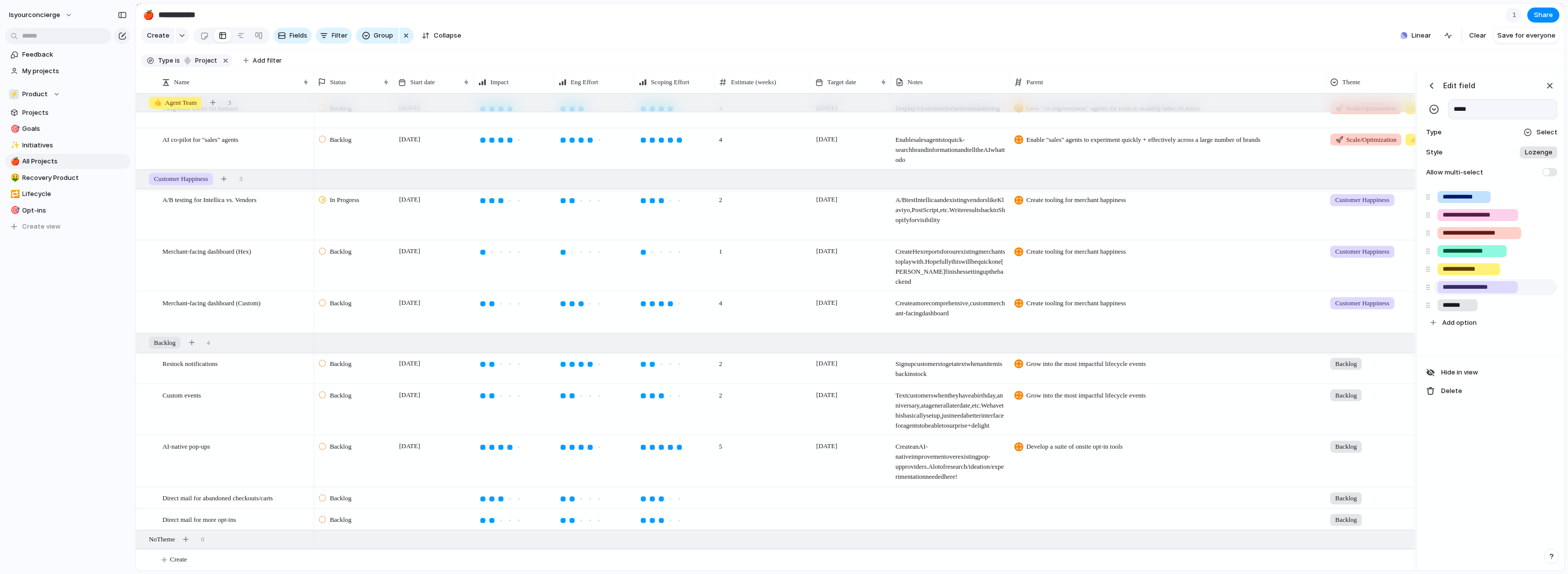
drag, startPoint x: 1424, startPoint y: 309, endPoint x: 1429, endPoint y: 298, distance: 12.1
click at [688, 298] on div "**********" at bounding box center [1490, 260] width 138 height 144
drag, startPoint x: 1430, startPoint y: 311, endPoint x: 1427, endPoint y: 202, distance: 109.0
click at [688, 201] on div "**********" at bounding box center [1490, 260] width 138 height 144
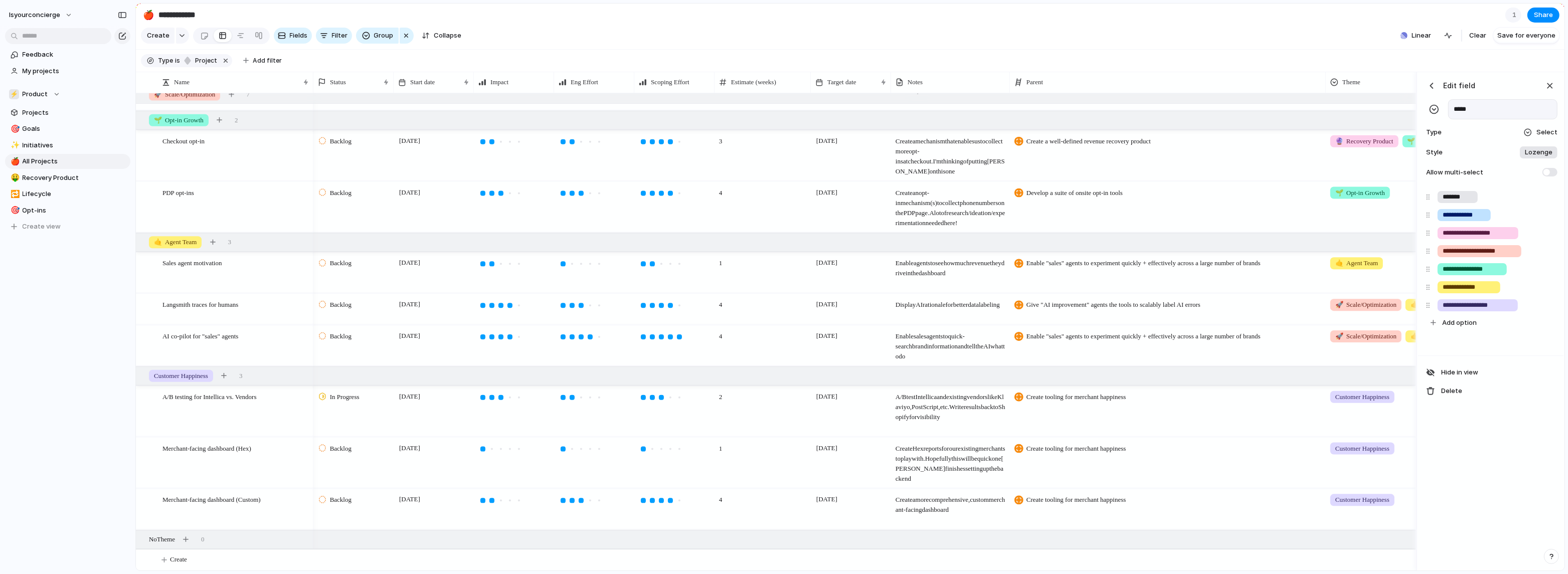
click at [688, 70] on section "Type is project Add filter" at bounding box center [850, 61] width 1429 height 23
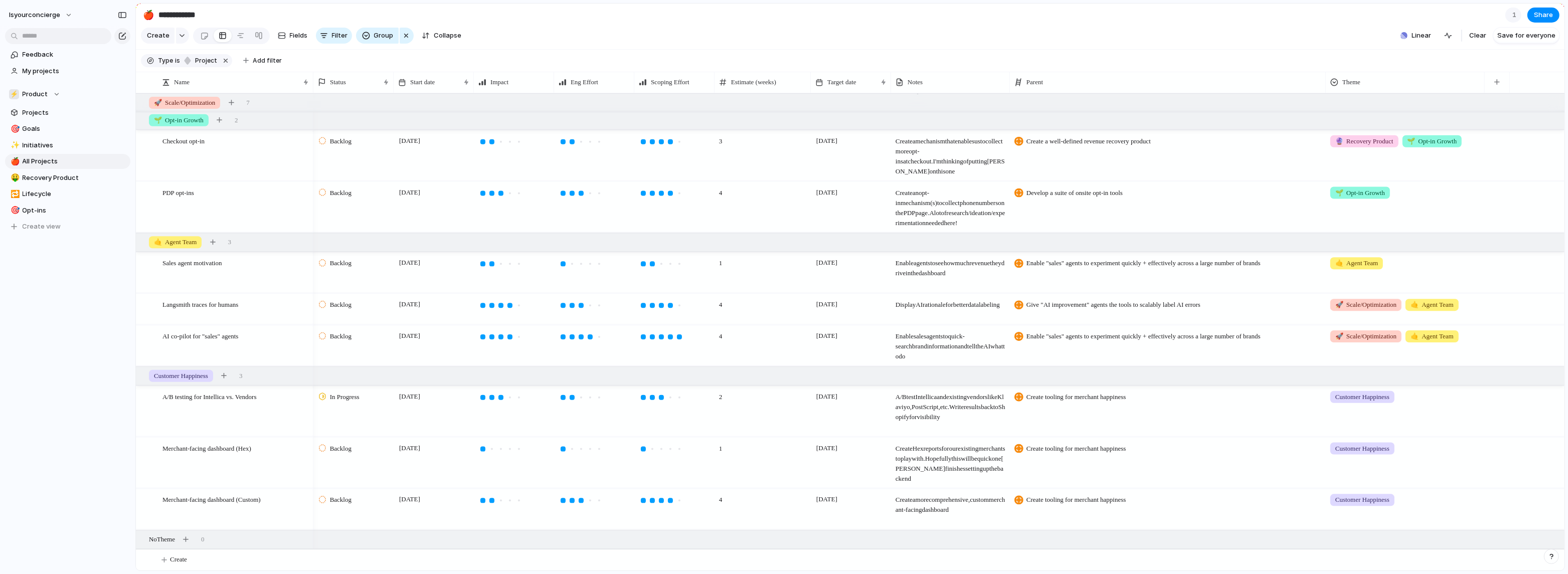
scroll to position [0, 0]
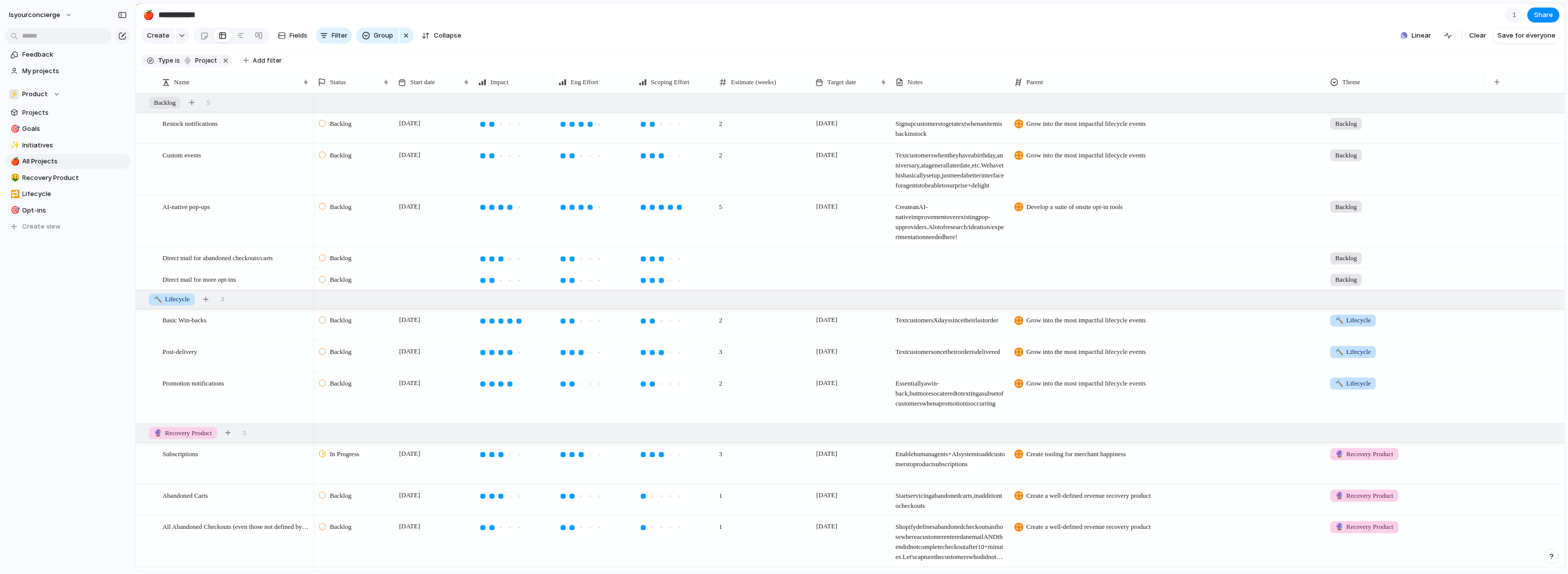
click at [688, 236] on div "Backlog" at bounding box center [1405, 221] width 159 height 51
click at [688, 320] on span "🌱 Opt-in Growth" at bounding box center [1378, 322] width 57 height 10
click at [241, 39] on div at bounding box center [240, 35] width 8 height 16
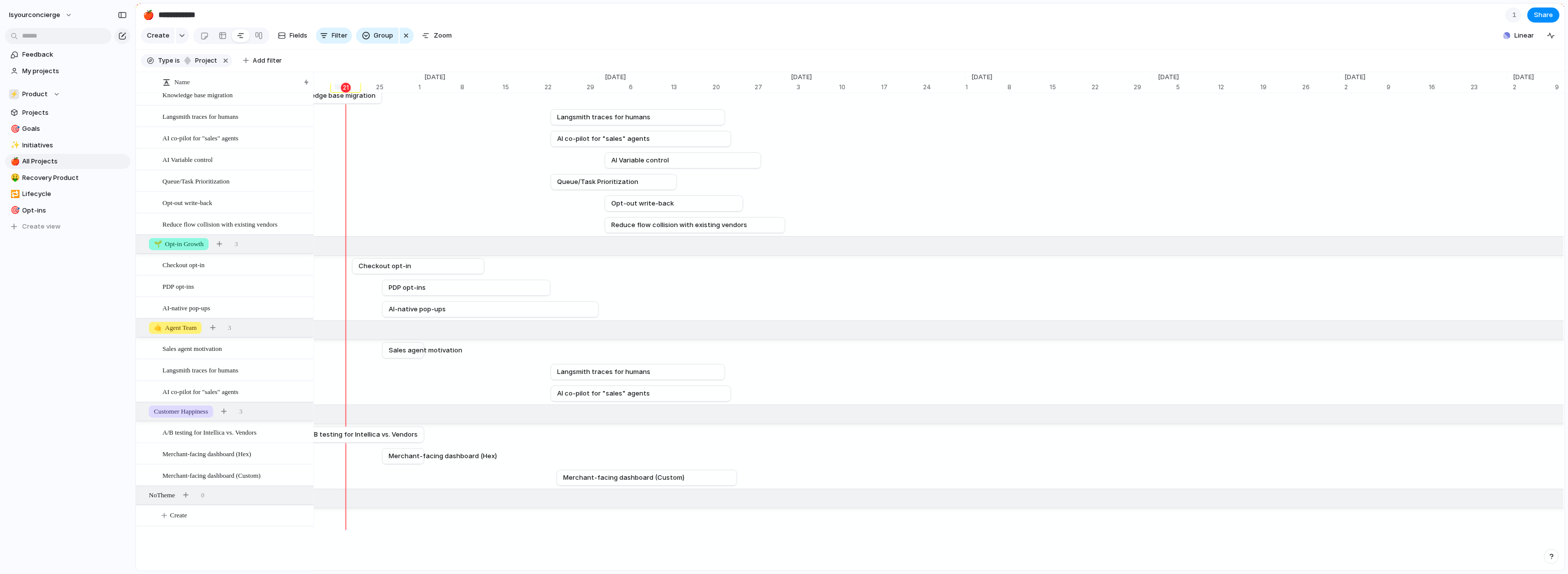
scroll to position [62, 0]
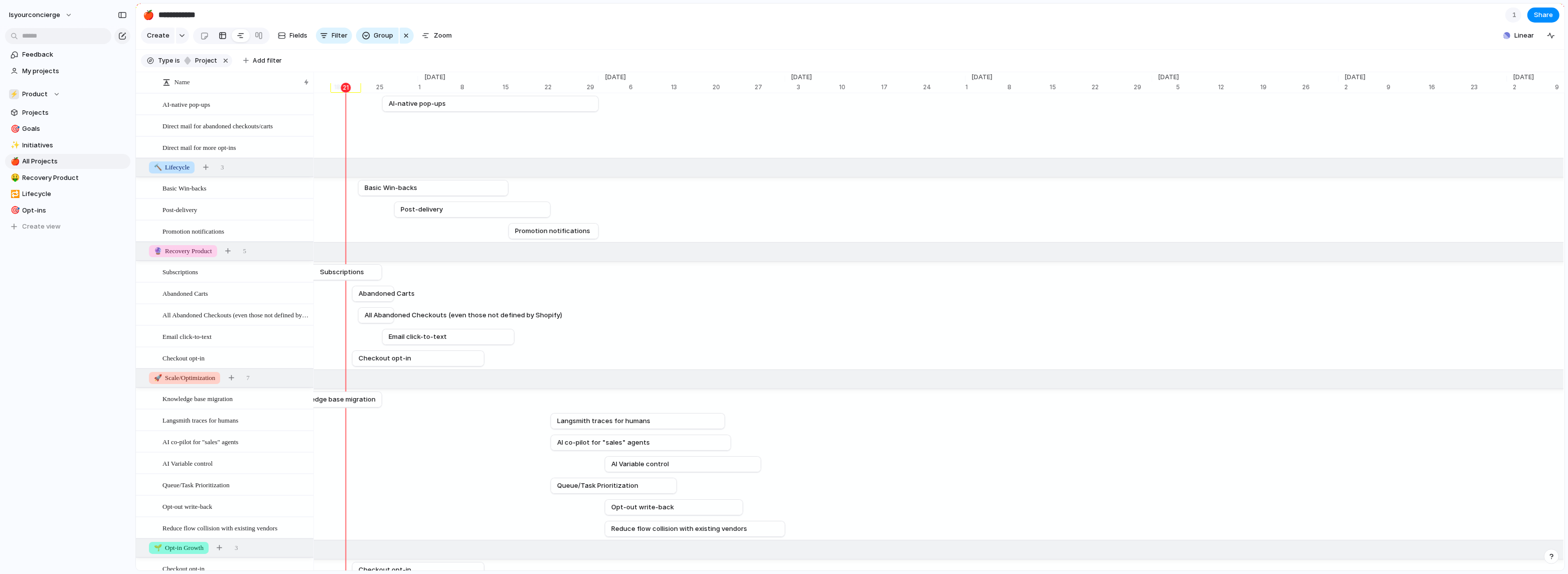
click at [219, 41] on div at bounding box center [222, 35] width 8 height 16
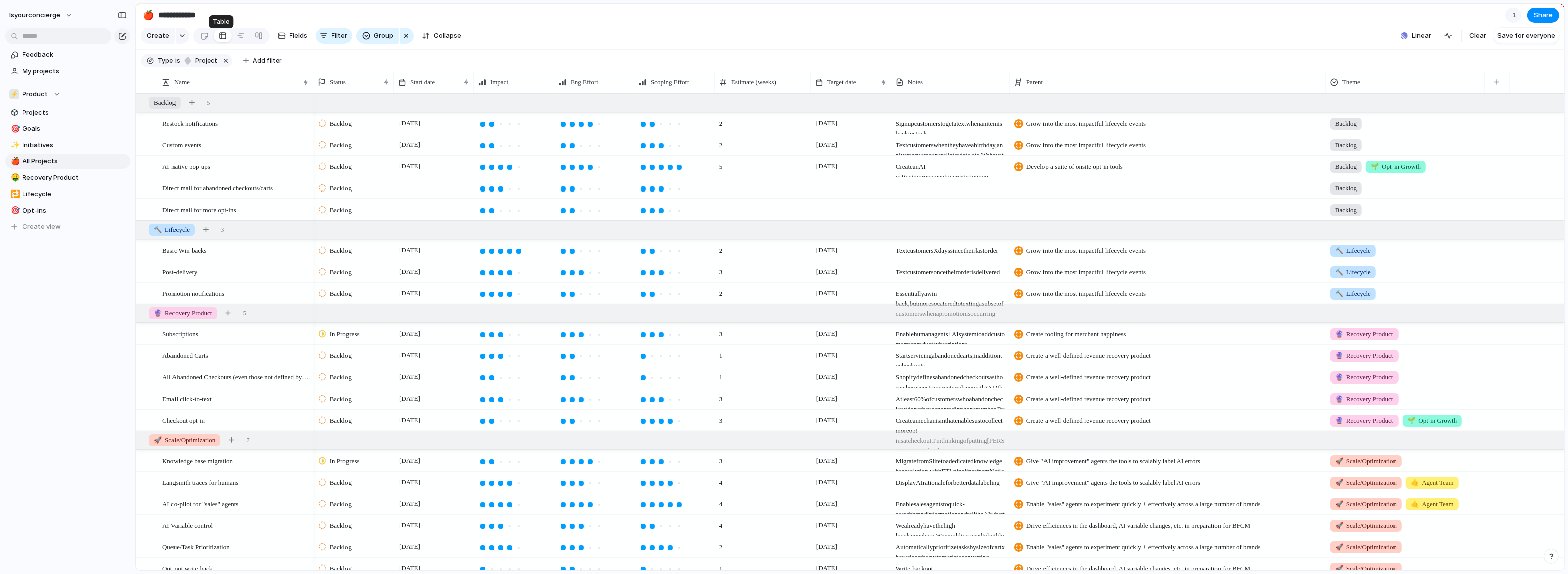
scroll to position [0, 0]
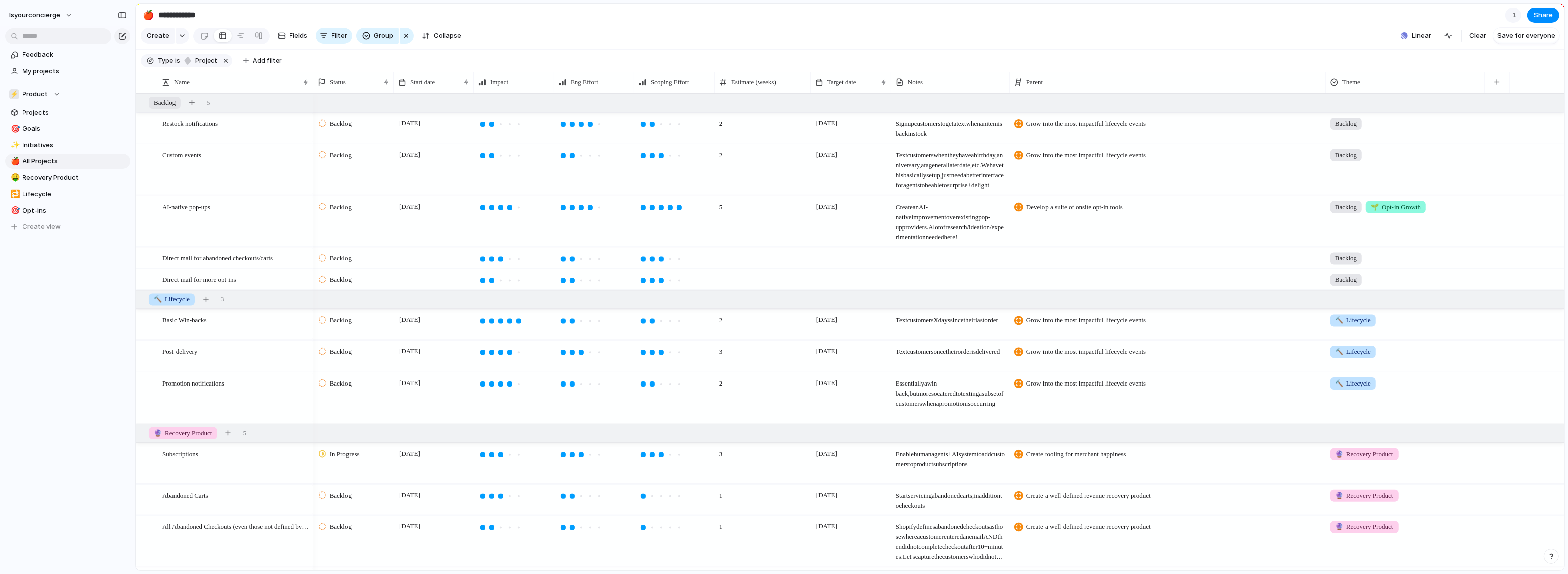
click at [688, 209] on span "🌱 Opt-in Growth" at bounding box center [1395, 207] width 50 height 10
click at [688, 332] on li "🤙 Agent Team" at bounding box center [1380, 339] width 103 height 17
click at [688, 210] on span "🤙" at bounding box center [1437, 206] width 8 height 8
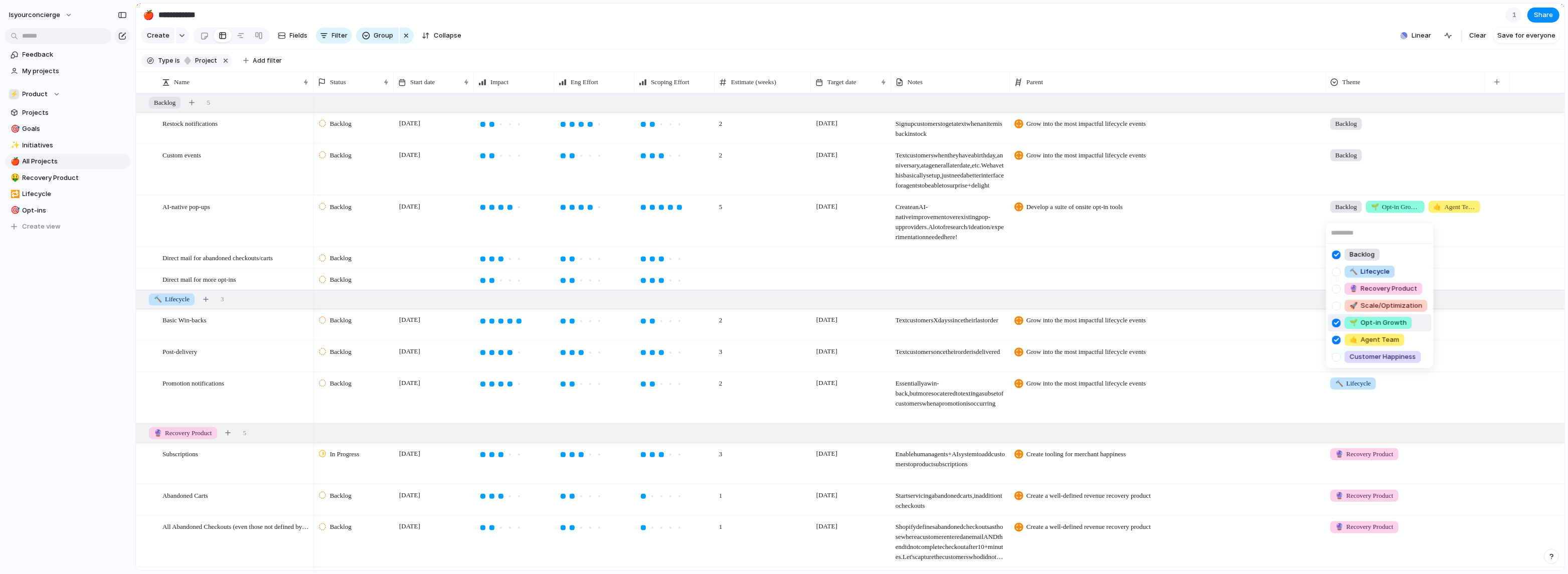
click at [688, 328] on li "🌱 Opt-in Growth" at bounding box center [1380, 322] width 103 height 17
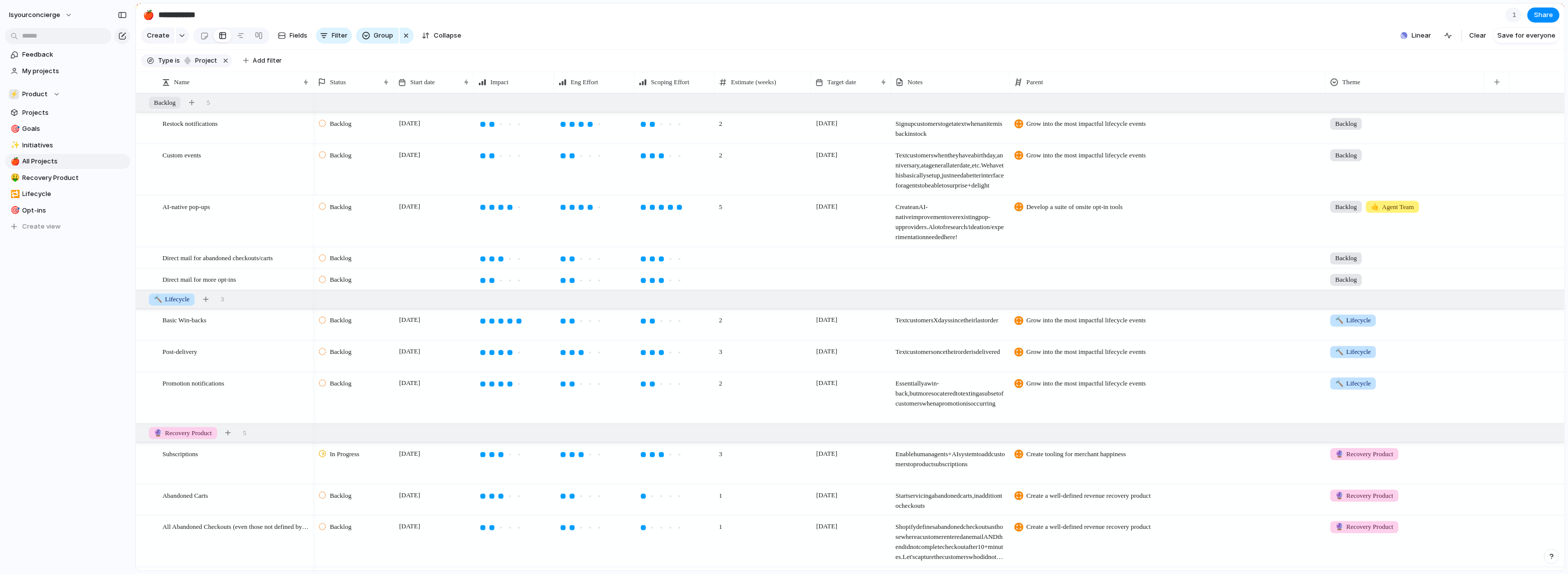
click at [688, 236] on div "Backlog 🤙 Agent Team" at bounding box center [1405, 221] width 159 height 51
click at [688, 335] on span "🤙 Agent Team" at bounding box center [1374, 340] width 50 height 10
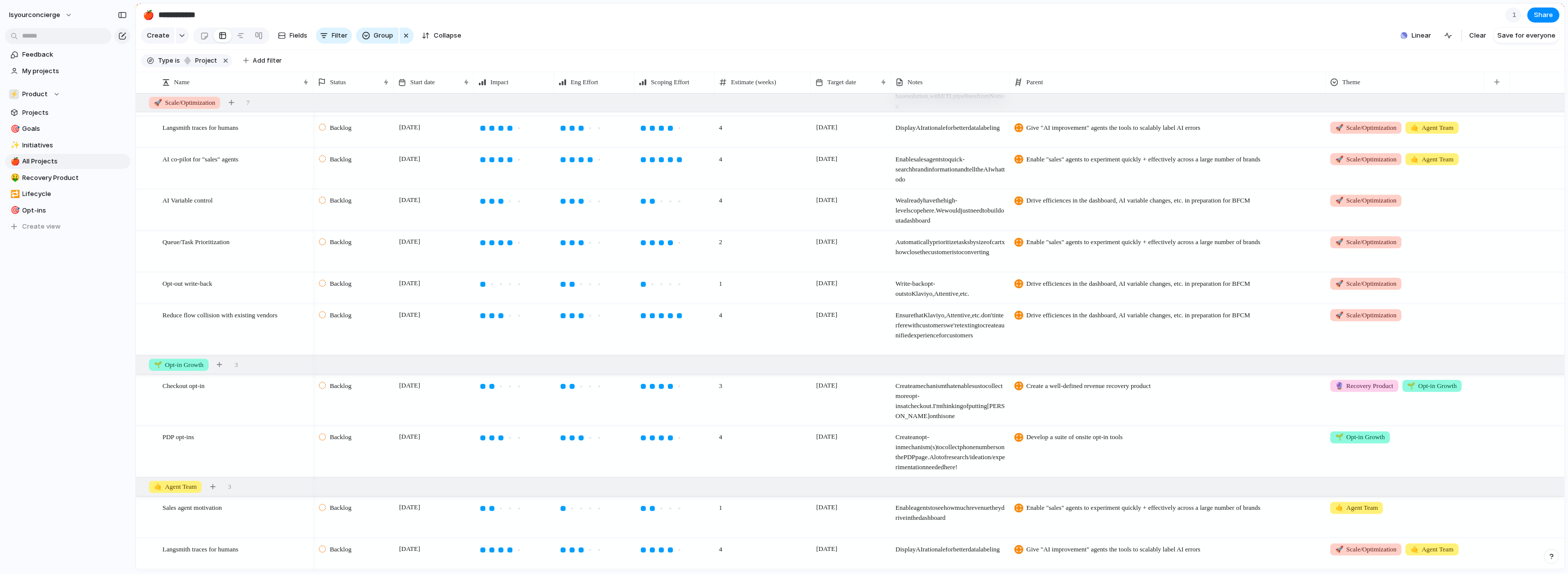
click at [688, 205] on span "🚀 Scale/Optimization" at bounding box center [1365, 201] width 61 height 10
click at [688, 302] on div at bounding box center [1336, 300] width 18 height 18
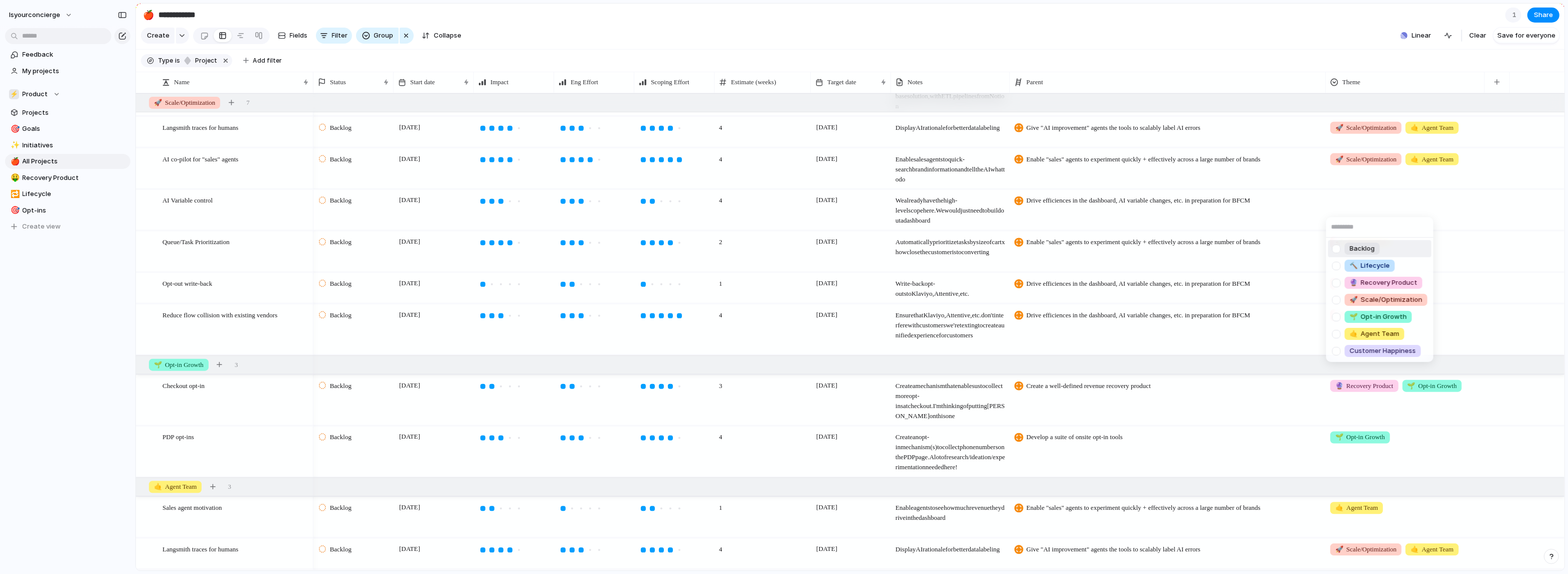
click at [688, 245] on div at bounding box center [1336, 248] width 18 height 18
click at [688, 141] on div "Backlog 🔨 Lifecycle 🔮 Recovery Product 🚀 Scale/Optimization 🌱 Opt-in Growth 🤙 A…" at bounding box center [784, 287] width 1568 height 574
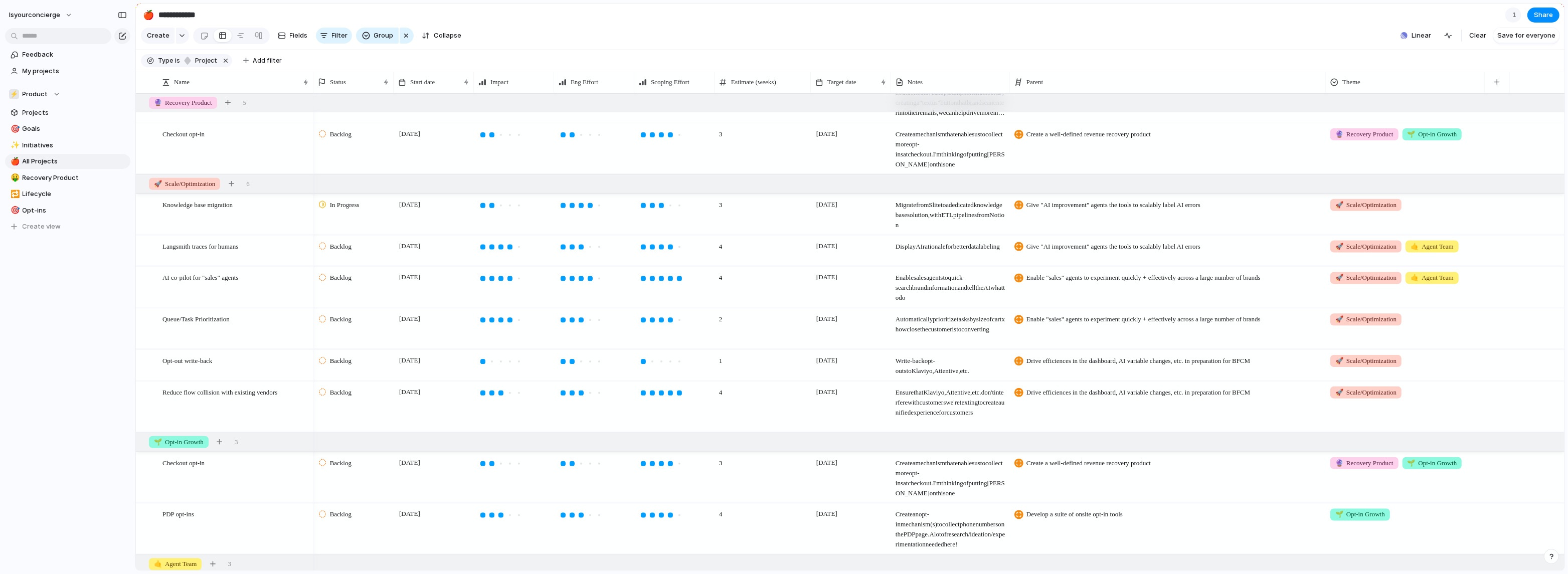
click at [688, 252] on div "🚀 Scale/Optimization 🤙 Agent Team" at bounding box center [1404, 244] width 158 height 17
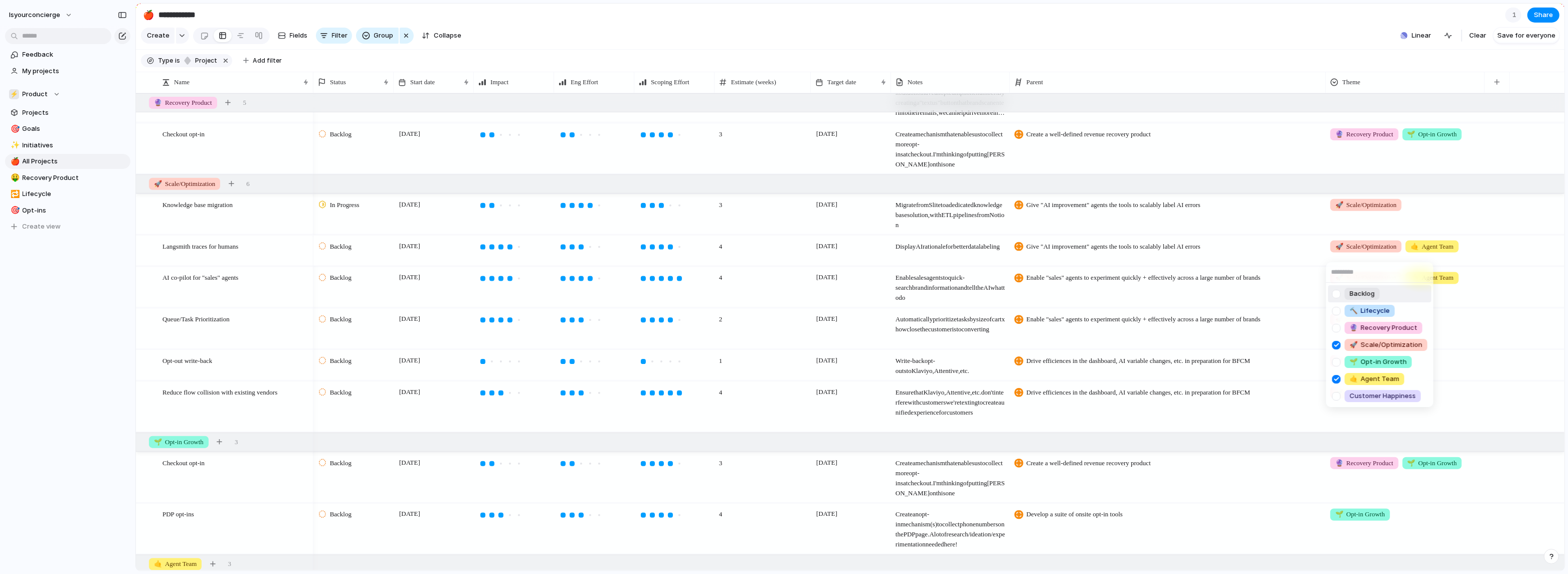
click at [688, 294] on span "Backlog" at bounding box center [1362, 294] width 25 height 10
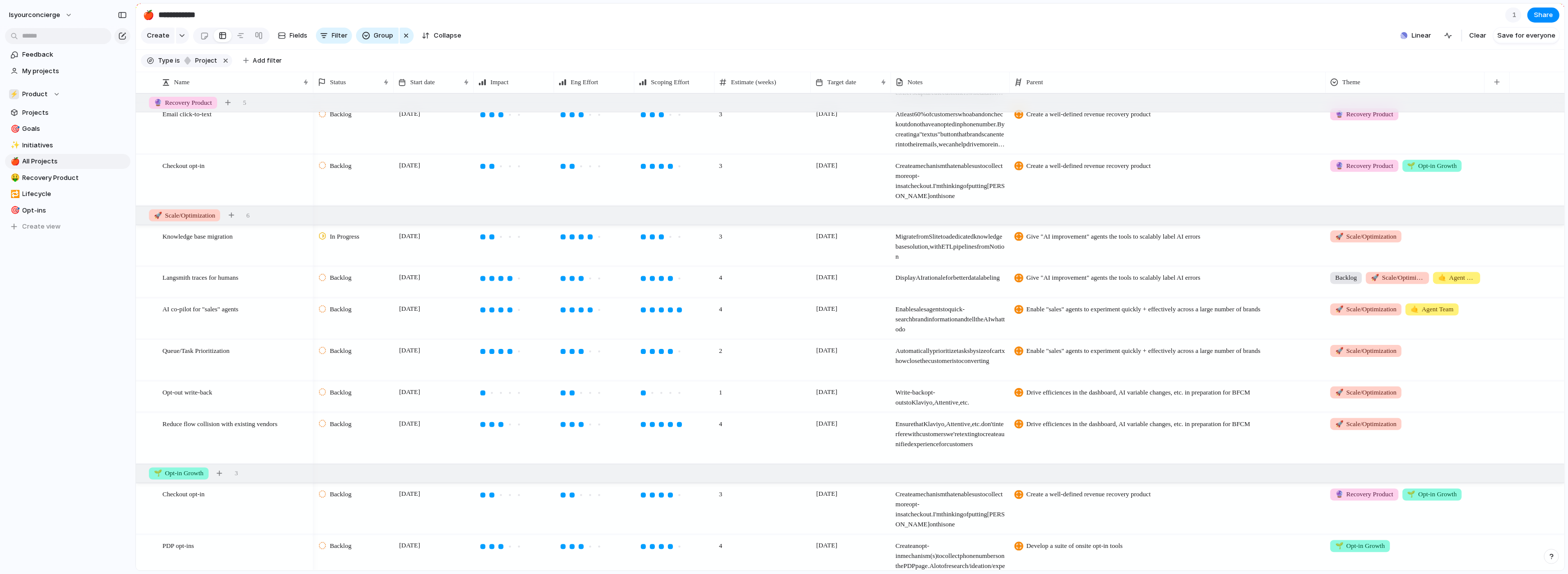
click at [688, 277] on div "Backlog 🚀 Scale/Optimization 🤙 Agent Team" at bounding box center [1404, 275] width 158 height 17
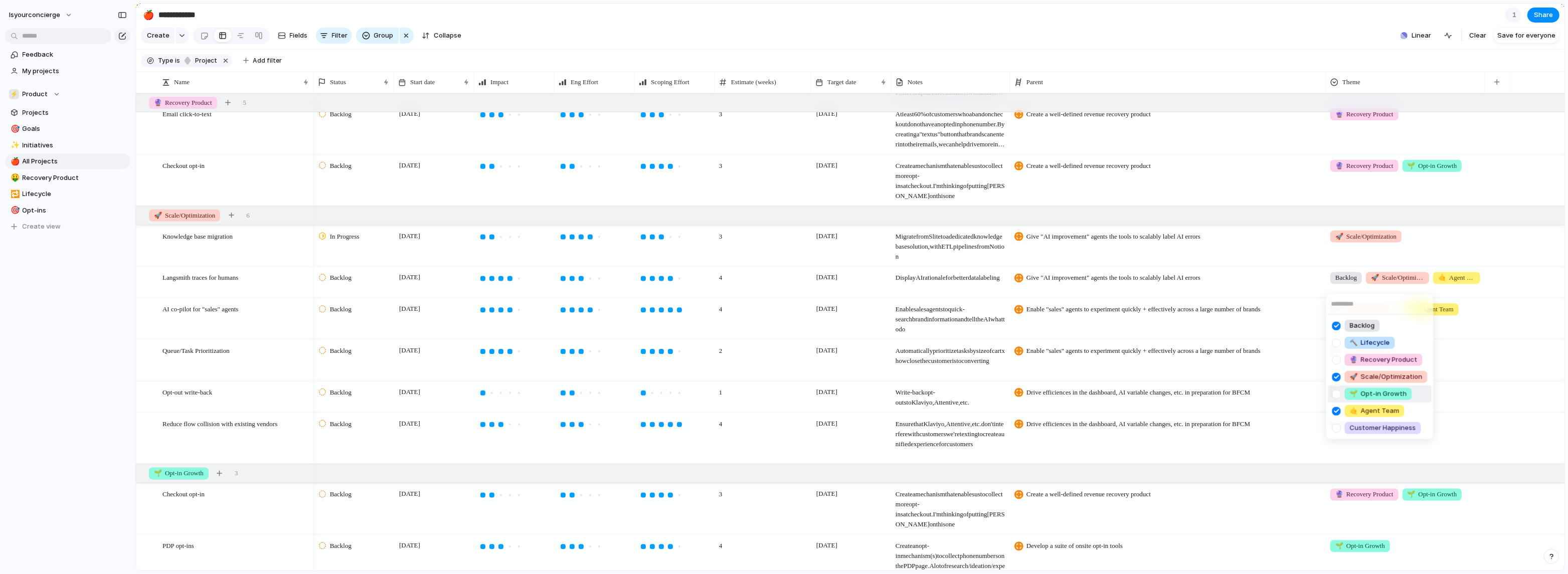
click at [688, 360] on span "🚀 Scale/Optimization" at bounding box center [1386, 377] width 73 height 10
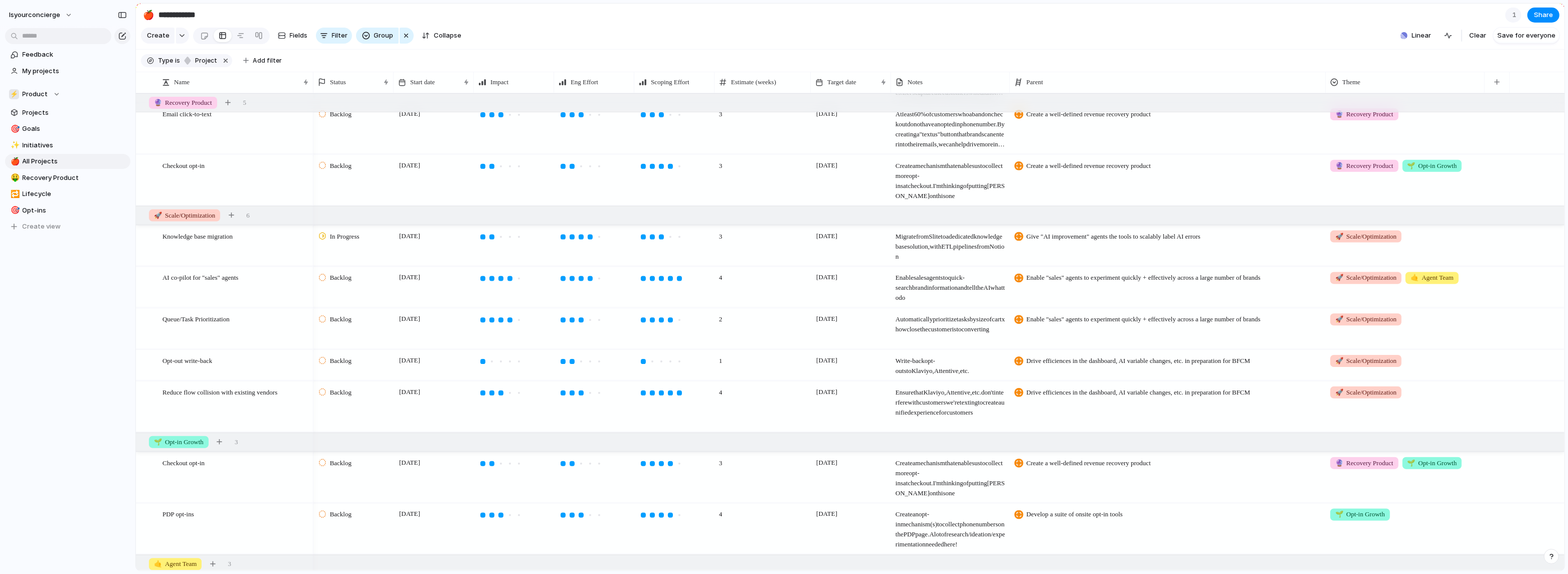
click at [688, 283] on span "🤙 Agent Team" at bounding box center [1431, 278] width 42 height 10
click at [688, 295] on div "Backlog 🔨 Lifecycle 🔮 Recovery Product 🚀 Scale/Optimization 🌱 Opt-in Growth 🤙 A…" at bounding box center [784, 287] width 1568 height 574
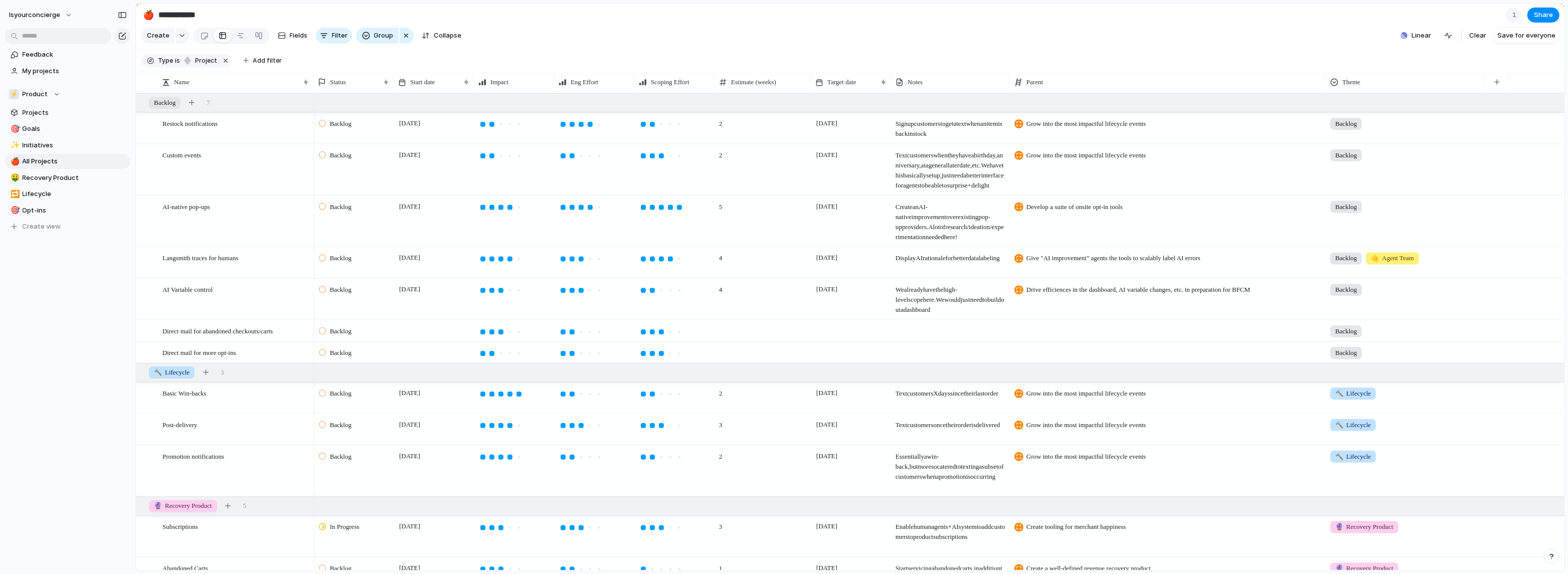
click at [688, 271] on div "Backlog 🤙 Agent Team" at bounding box center [1405, 263] width 159 height 30
click at [688, 360] on span "🤙 Agent Team" at bounding box center [1374, 392] width 50 height 10
click at [143, 106] on div at bounding box center [142, 102] width 9 height 9
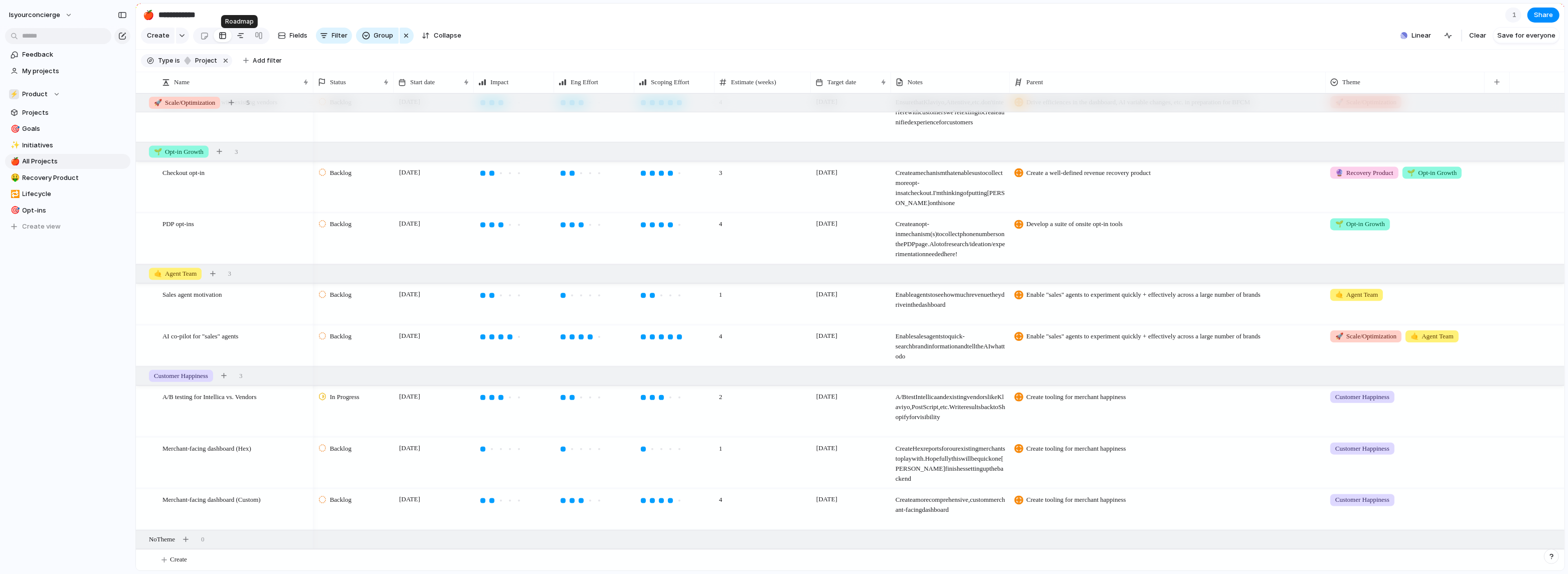
click at [240, 35] on div at bounding box center [240, 35] width 8 height 16
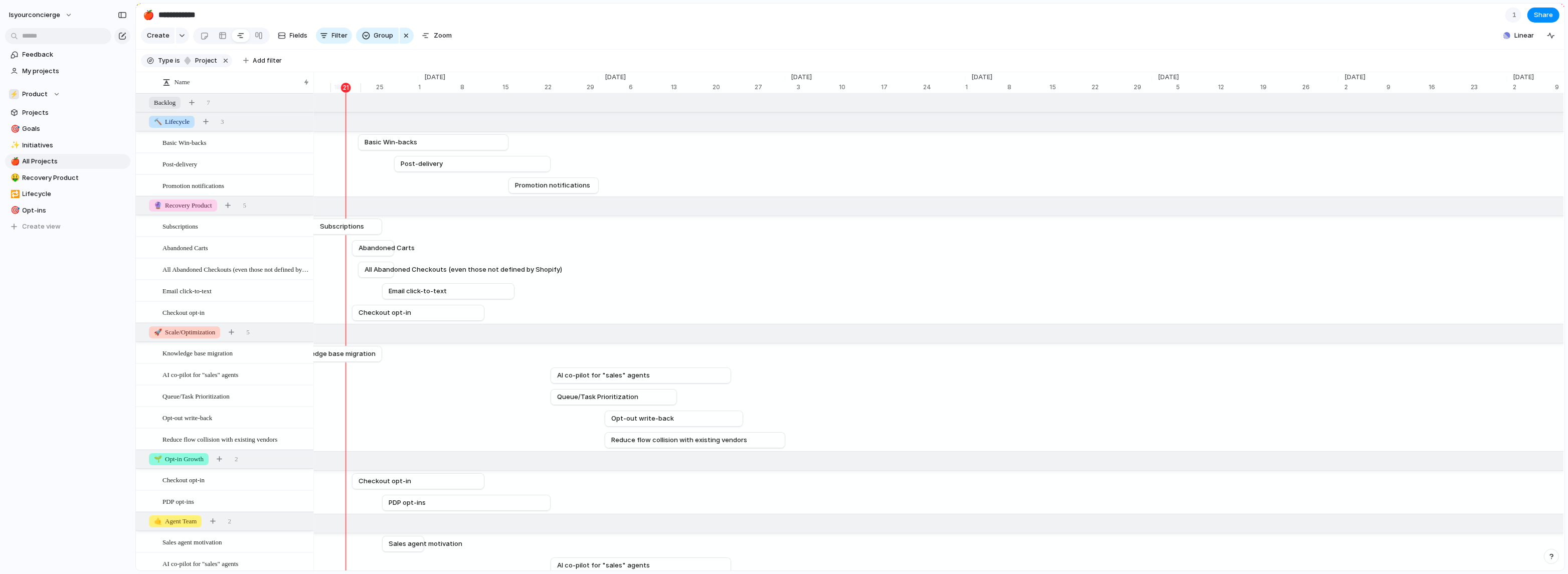
scroll to position [0, 6676]
